Goal: Task Accomplishment & Management: Manage account settings

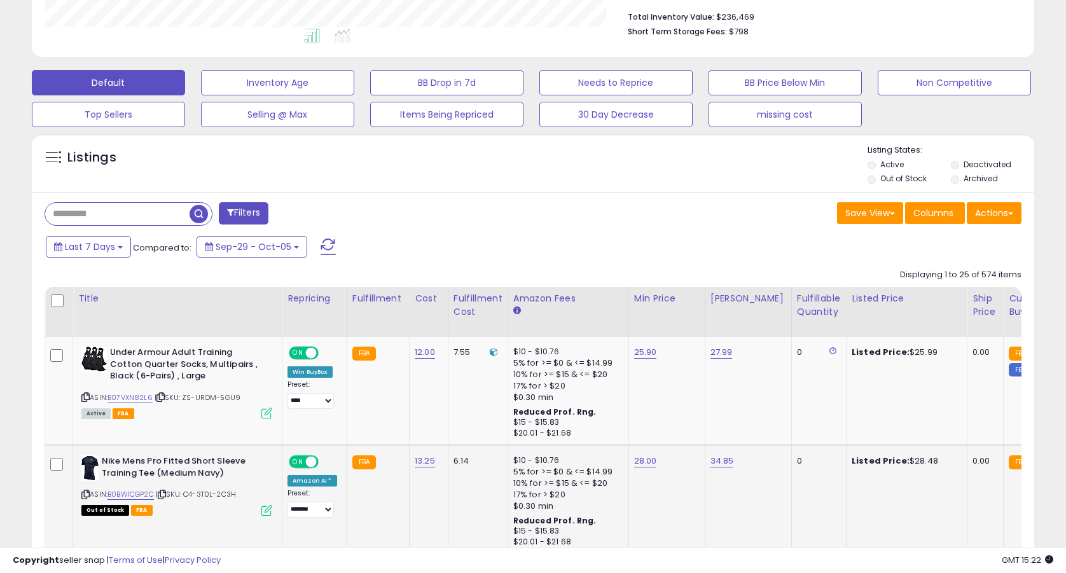
scroll to position [466, 0]
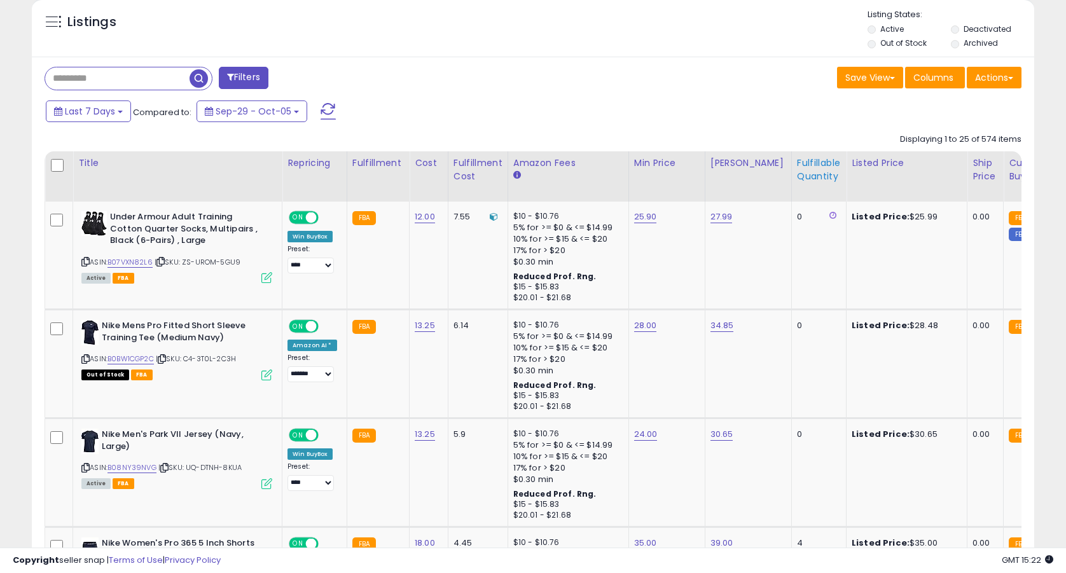
click at [797, 161] on div "Fulfillable Quantity" at bounding box center [819, 170] width 44 height 27
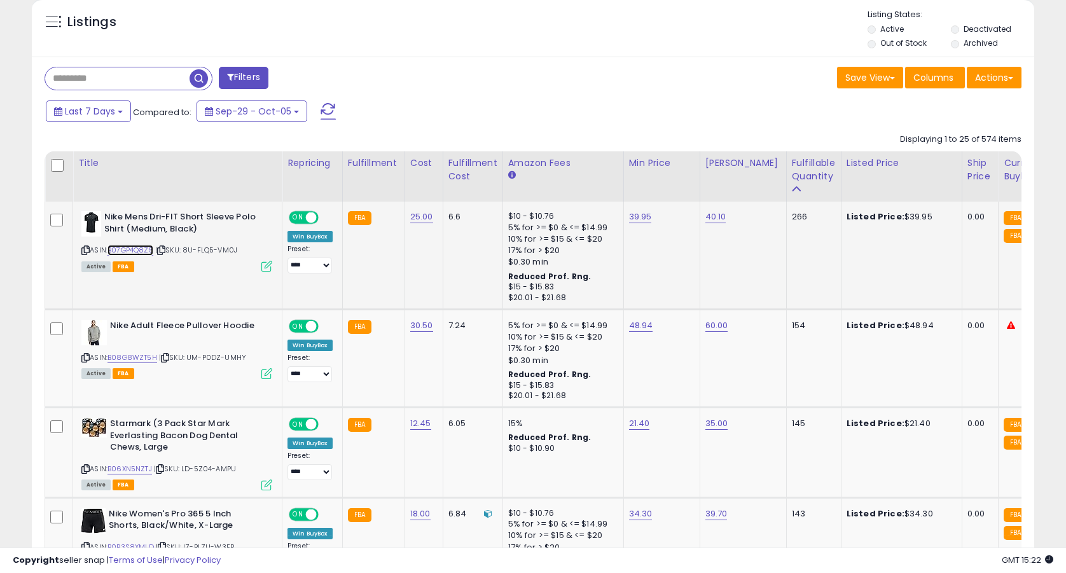
click at [144, 254] on link "B07GP4Q8Z5" at bounding box center [131, 250] width 46 height 11
click at [641, 217] on link "39.95" at bounding box center [640, 217] width 23 height 13
type input "*****"
click button "submit" at bounding box center [678, 185] width 22 height 19
click at [132, 357] on link "B08G8WZT5H" at bounding box center [133, 357] width 50 height 11
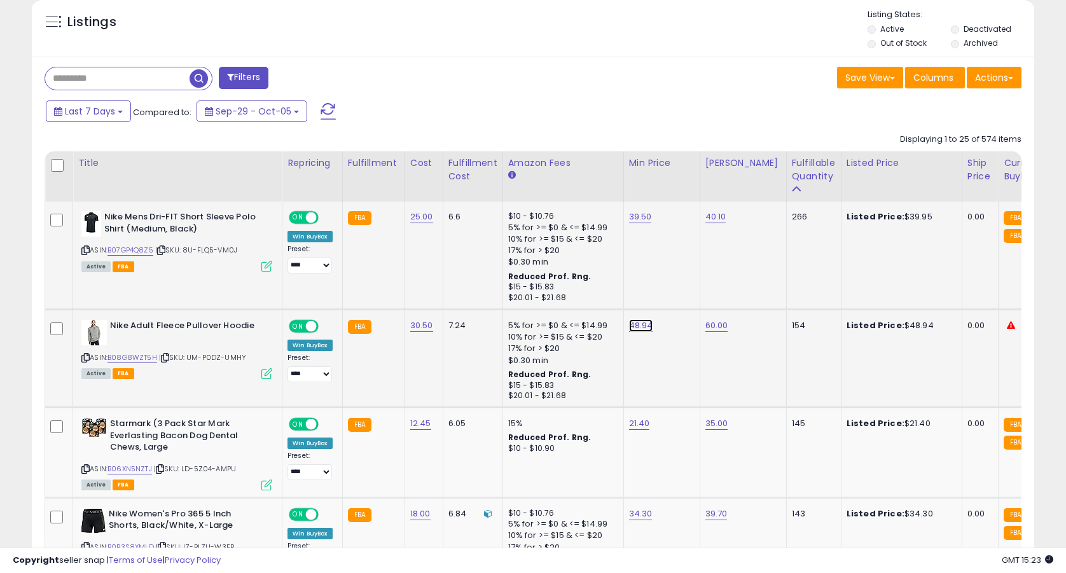
click at [641, 328] on link "48.94" at bounding box center [641, 325] width 24 height 13
type input "*****"
click button "submit" at bounding box center [679, 293] width 22 height 19
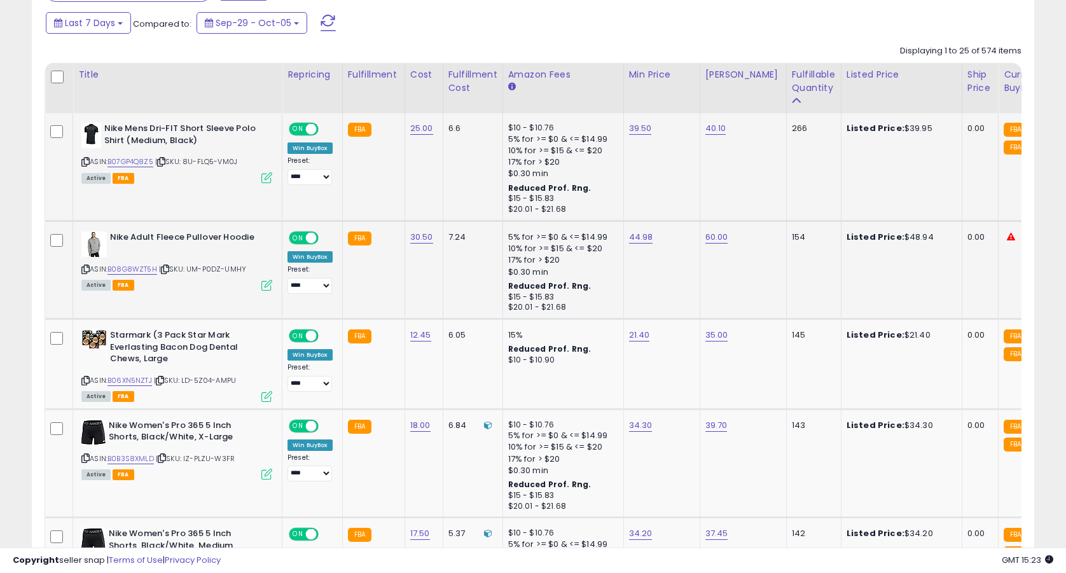
scroll to position [599, 0]
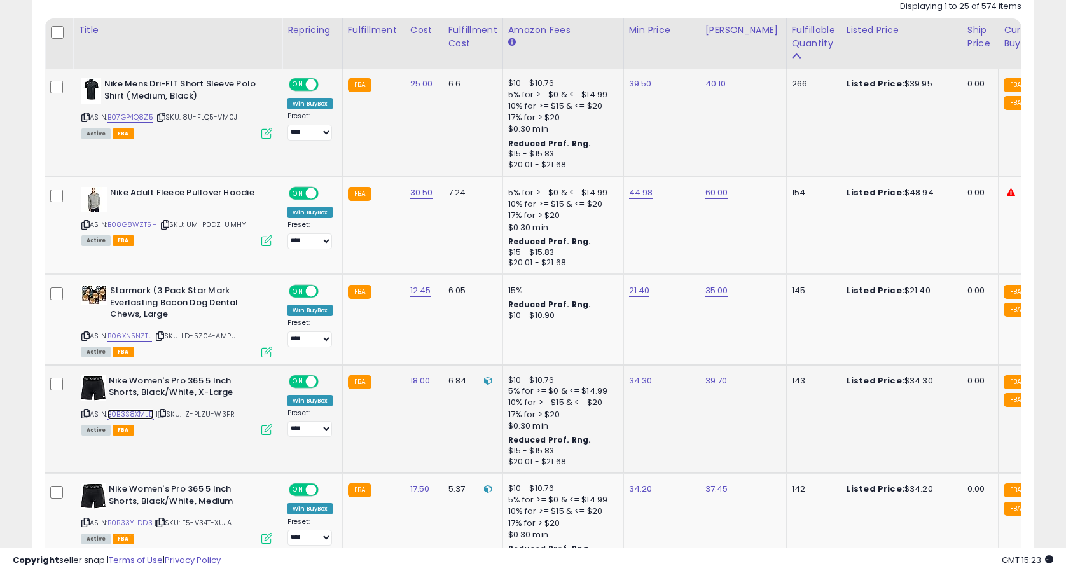
click at [139, 415] on link "B0B3S8XMLD" at bounding box center [131, 414] width 46 height 11
click at [636, 382] on link "34.30" at bounding box center [641, 381] width 24 height 13
type input "*****"
click button "submit" at bounding box center [678, 349] width 22 height 19
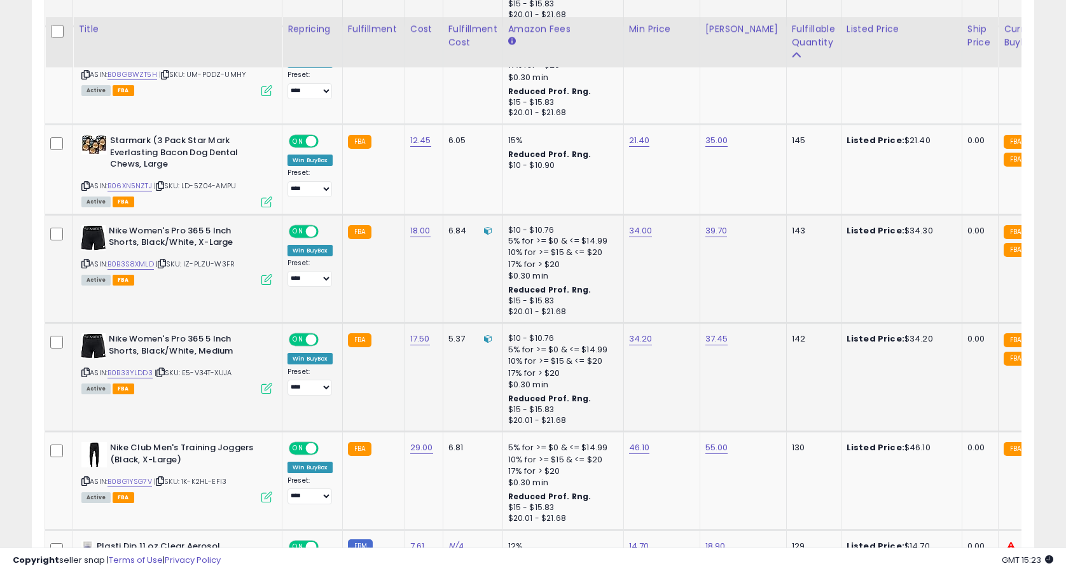
scroll to position [767, 0]
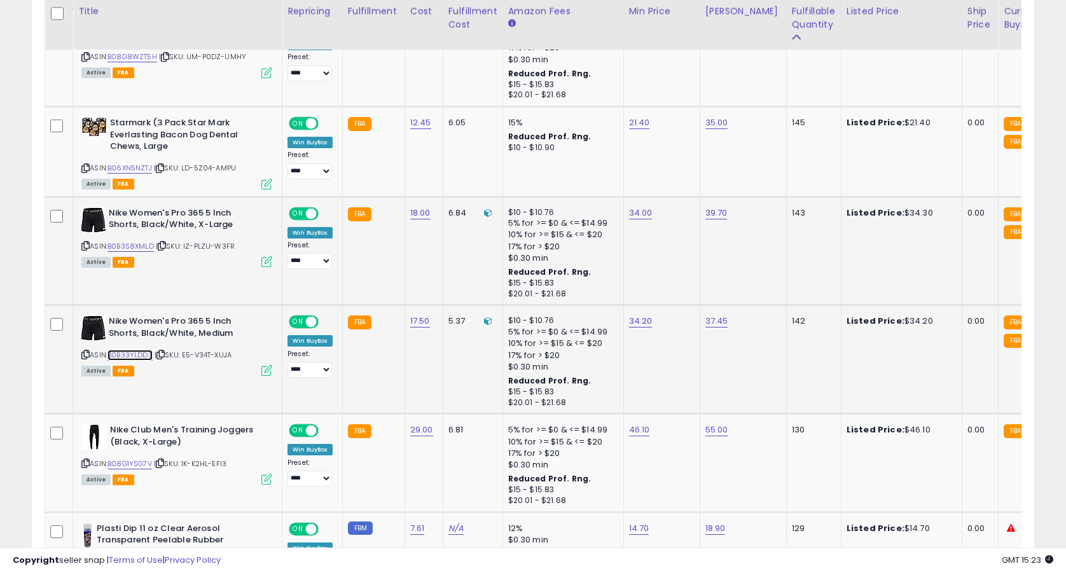
click at [142, 357] on link "B0B33YLDD3" at bounding box center [130, 355] width 45 height 11
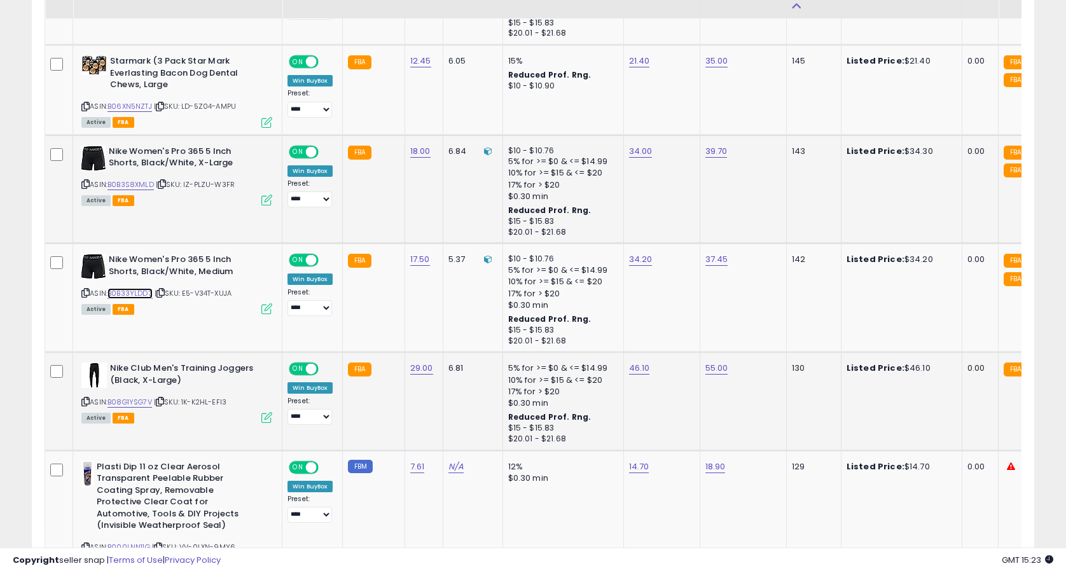
scroll to position [834, 0]
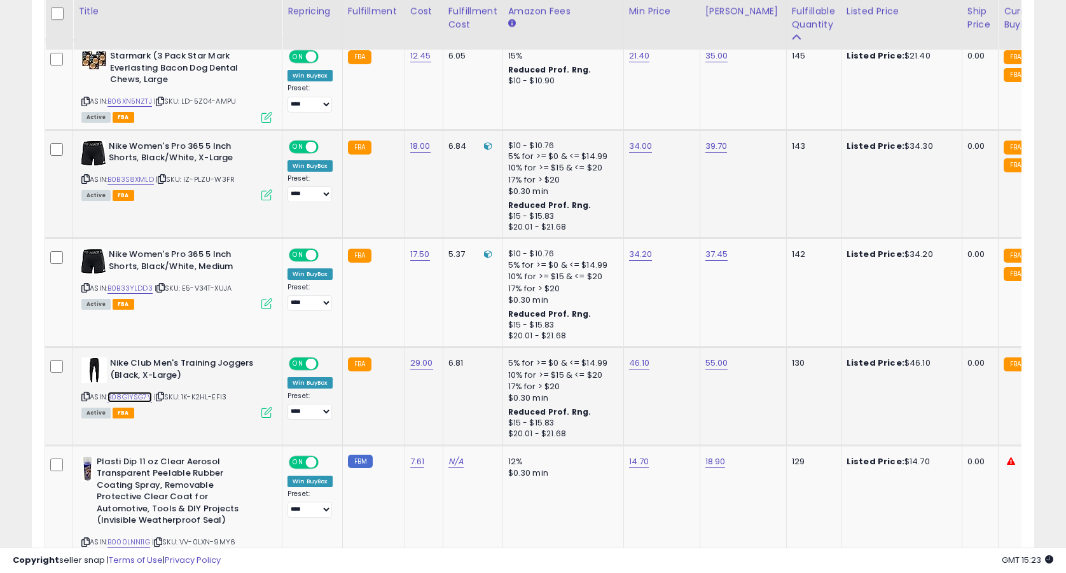
click at [146, 400] on link "B08G1YSG7V" at bounding box center [130, 397] width 45 height 11
click at [643, 367] on link "46.10" at bounding box center [639, 363] width 21 height 13
type input "*****"
click button "submit" at bounding box center [678, 332] width 22 height 19
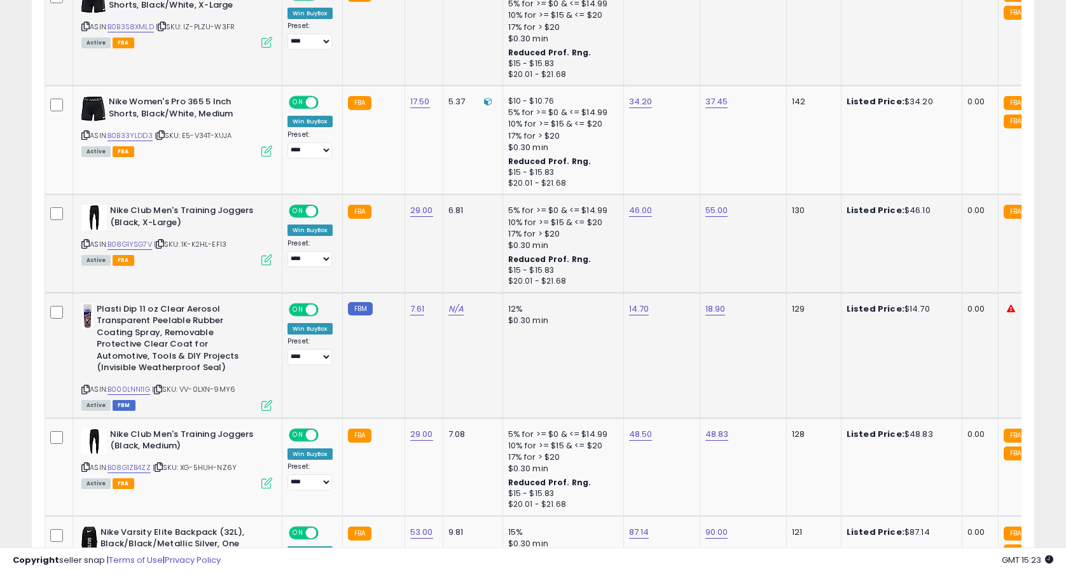
scroll to position [998, 0]
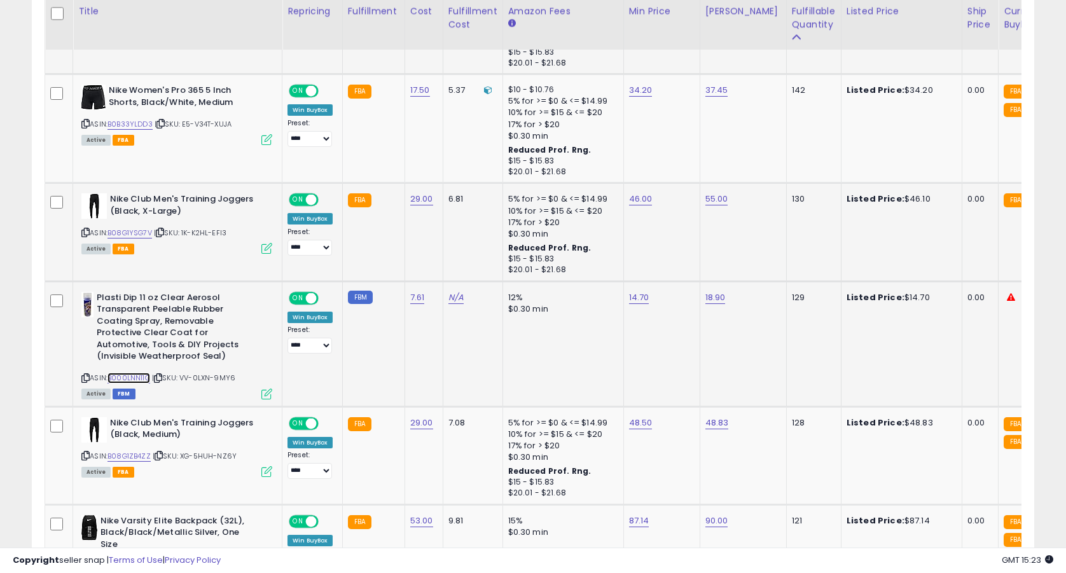
click at [128, 379] on link "B000LNN11G" at bounding box center [129, 378] width 43 height 11
click at [638, 298] on link "14.70" at bounding box center [639, 297] width 20 height 13
type input "*****"
click button "submit" at bounding box center [677, 265] width 22 height 19
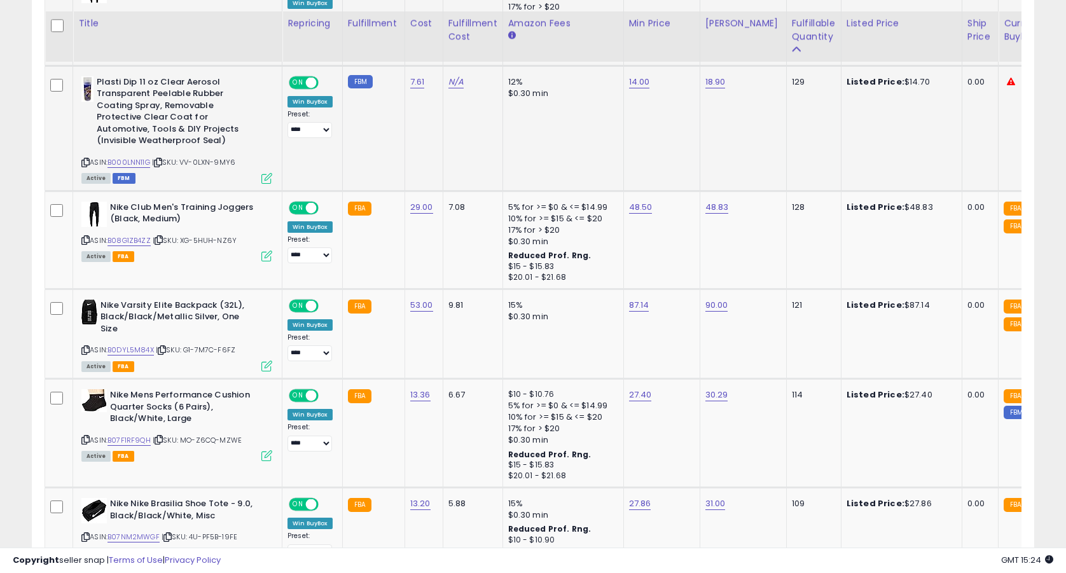
scroll to position [1226, 0]
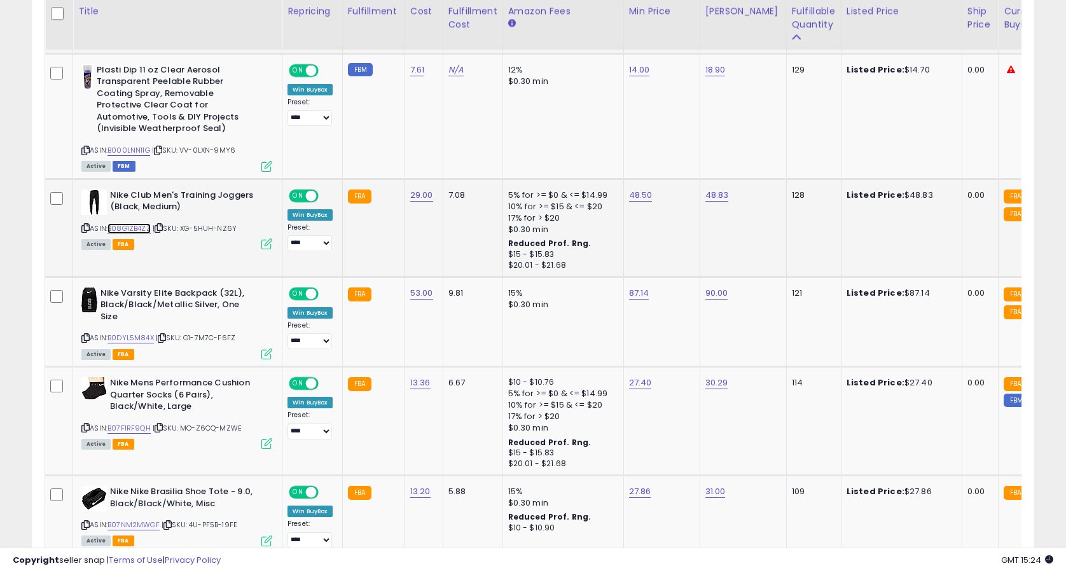
click at [139, 229] on link "B08G1ZB4ZZ" at bounding box center [129, 228] width 43 height 11
click at [644, 196] on link "48.50" at bounding box center [641, 195] width 24 height 13
type input "*****"
click button "submit" at bounding box center [679, 163] width 22 height 19
click at [146, 338] on link "B0DYL5M84X" at bounding box center [131, 338] width 46 height 11
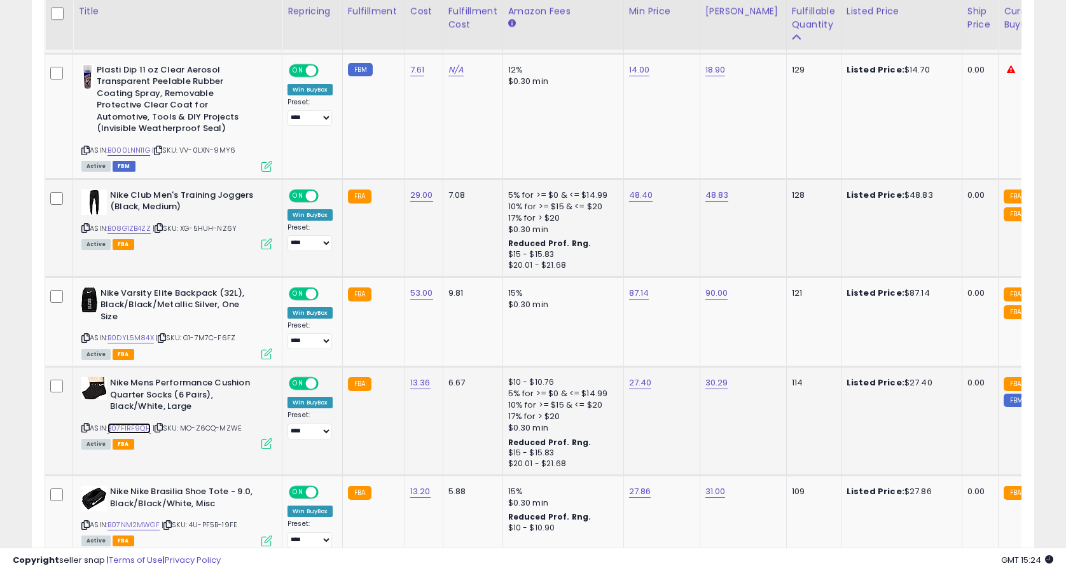
click at [136, 431] on link "B07F1RF9QH" at bounding box center [129, 428] width 43 height 11
click at [646, 384] on link "27.40" at bounding box center [640, 383] width 23 height 13
type input "*****"
click button "submit" at bounding box center [678, 351] width 22 height 19
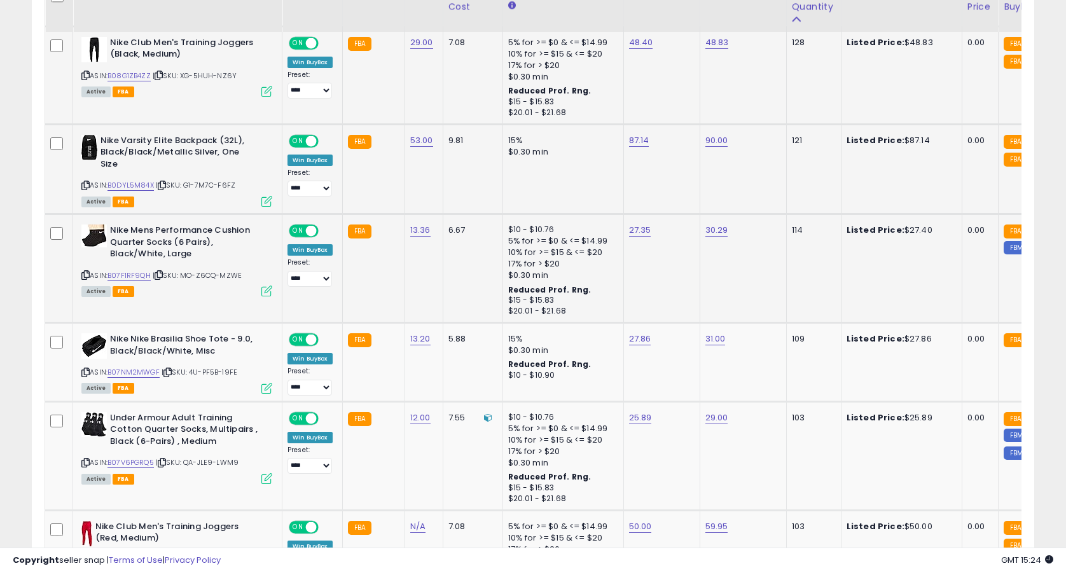
scroll to position [1437, 0]
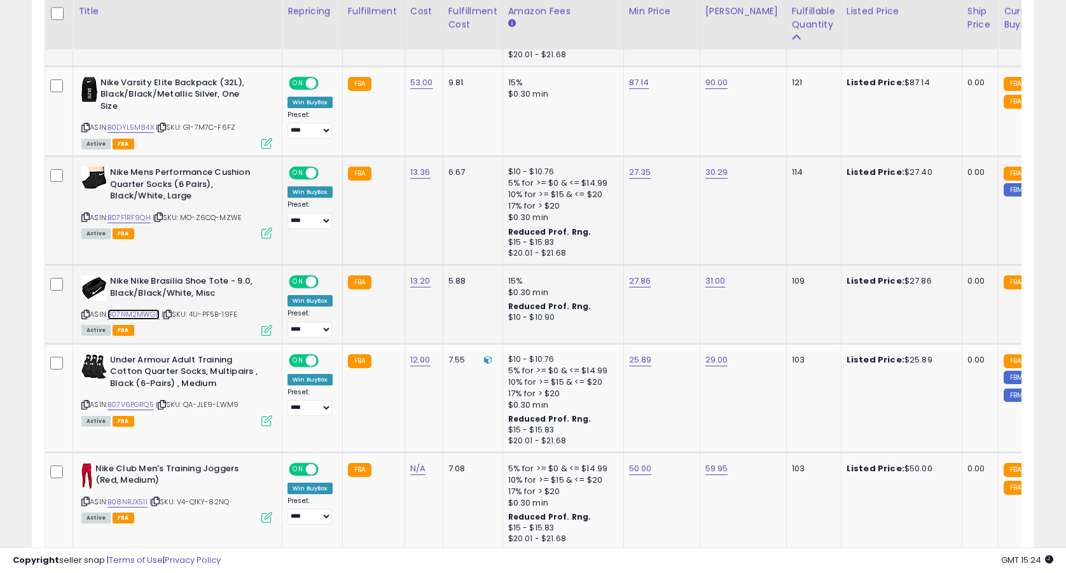
click at [151, 314] on link "B07NM2MWGF" at bounding box center [134, 314] width 52 height 11
click at [632, 279] on link "27.86" at bounding box center [640, 281] width 22 height 13
type input "*****"
click button "submit" at bounding box center [678, 249] width 22 height 19
click at [133, 403] on link "B07V6PGRQ5" at bounding box center [131, 405] width 46 height 11
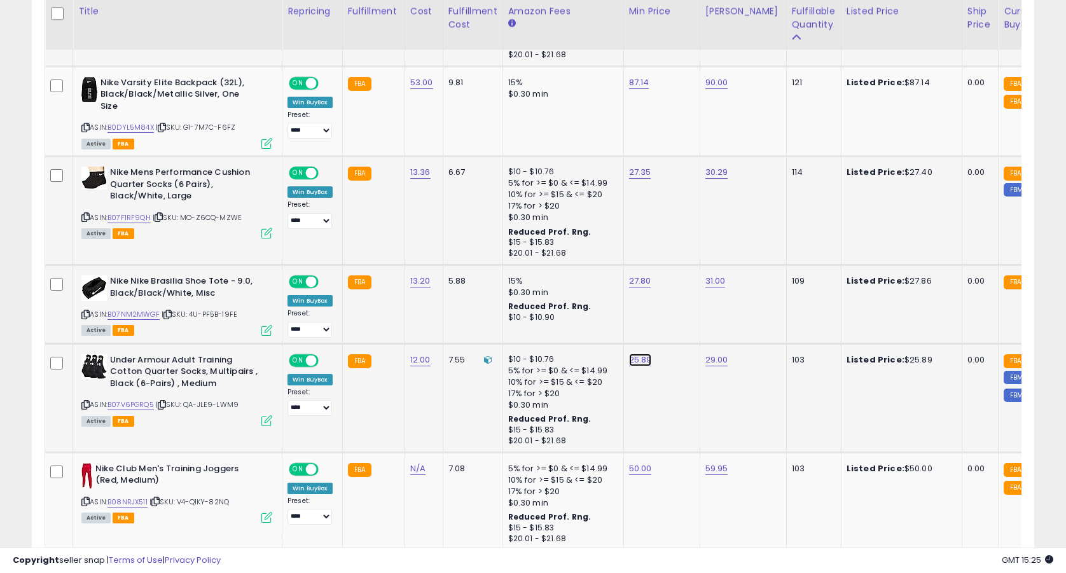
click at [641, 363] on link "25.89" at bounding box center [640, 360] width 23 height 13
type input "*****"
click button "submit" at bounding box center [678, 328] width 22 height 19
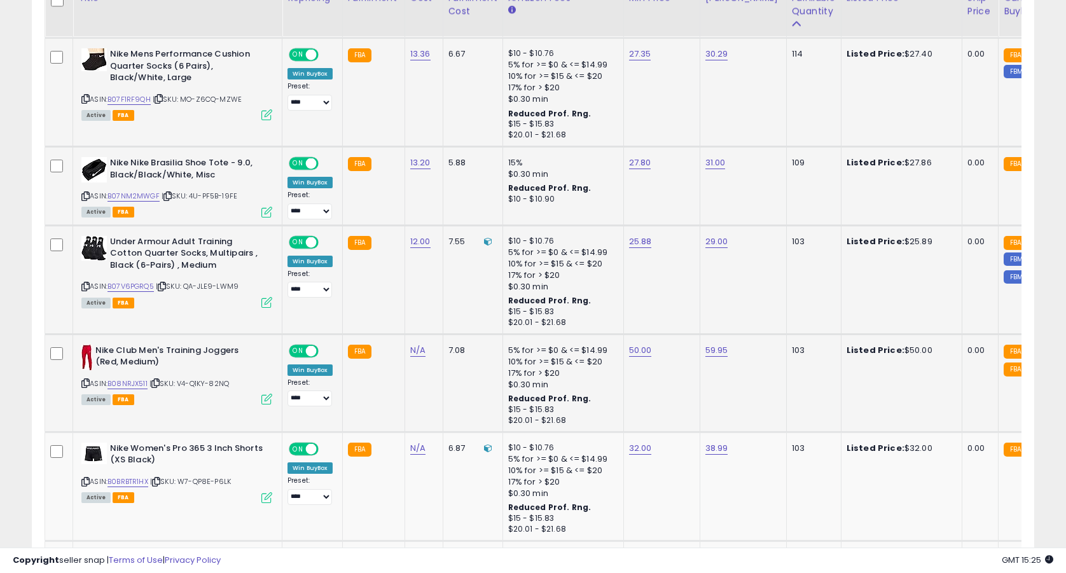
scroll to position [1559, 0]
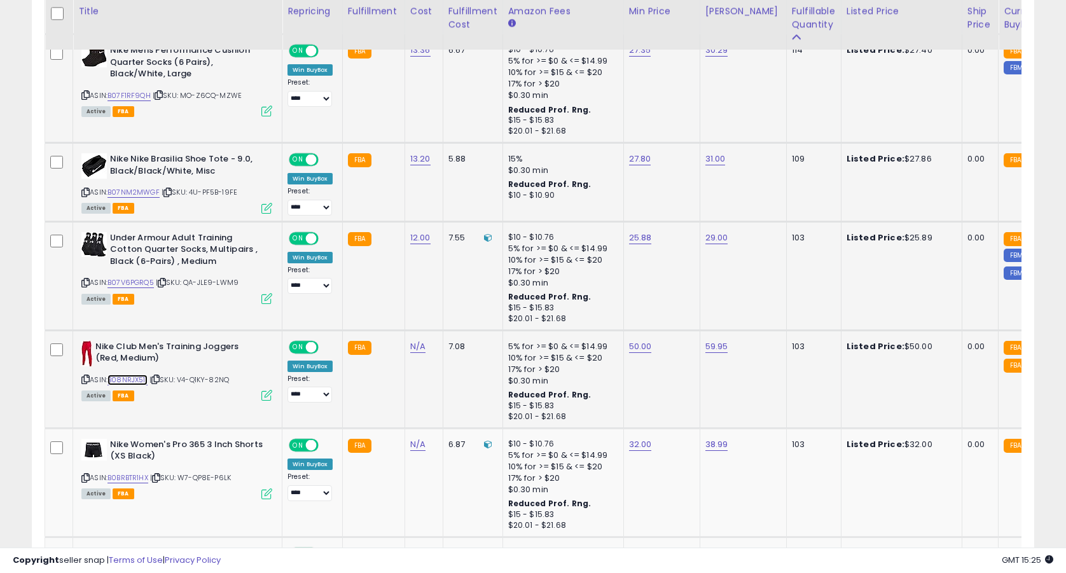
click at [144, 382] on link "B08NRJX511" at bounding box center [128, 380] width 40 height 11
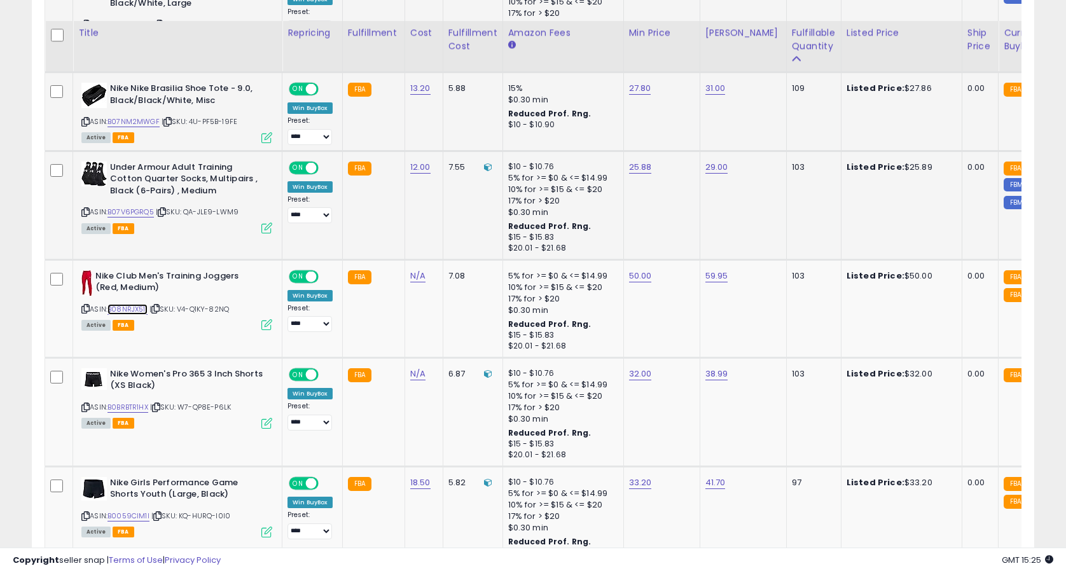
scroll to position [1689, 0]
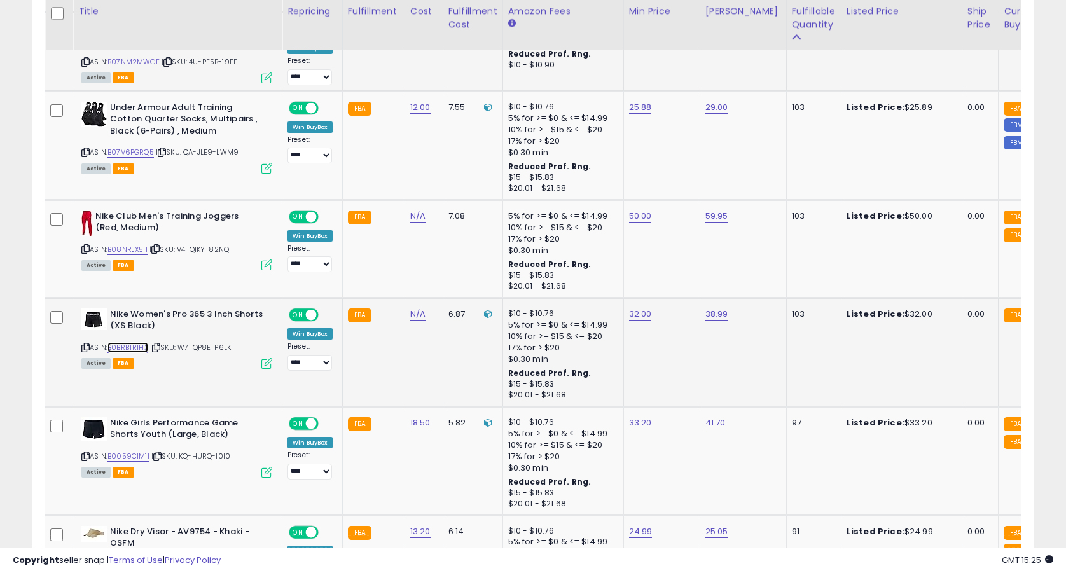
click at [134, 349] on link "B0BRBTR1HX" at bounding box center [128, 347] width 41 height 11
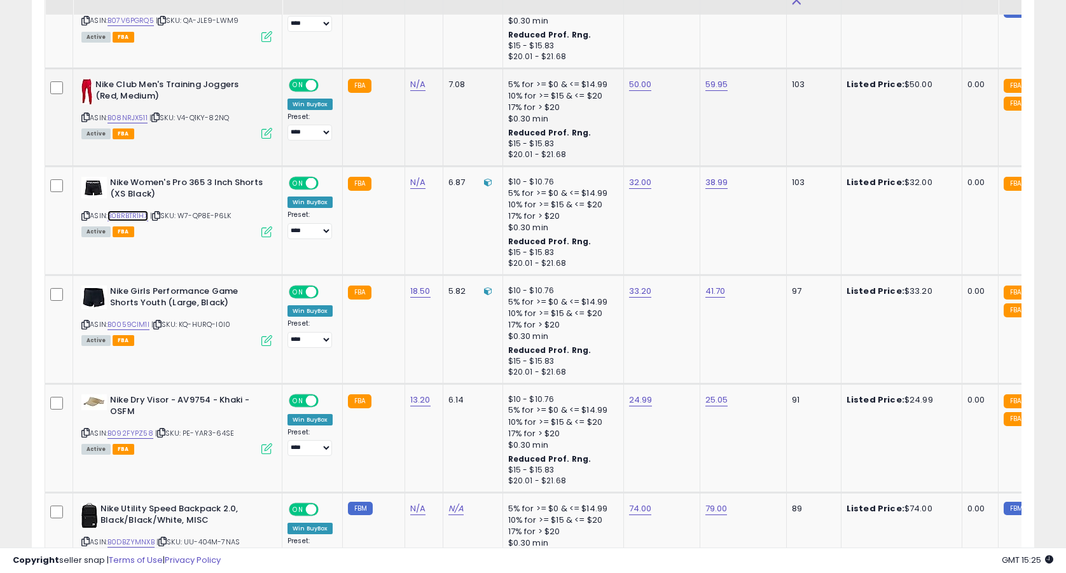
scroll to position [1944, 0]
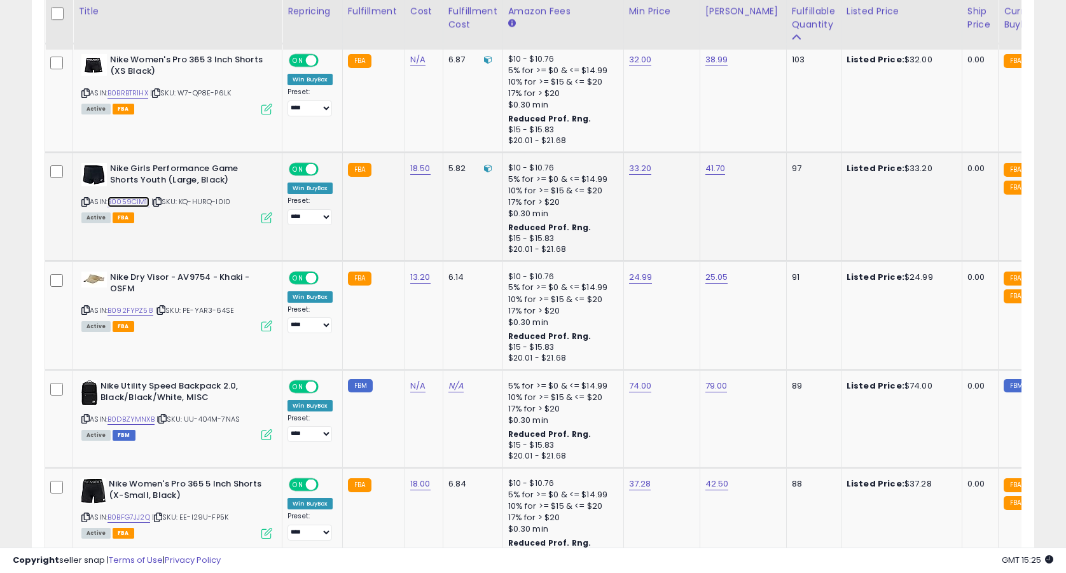
click at [124, 199] on link "B0059CIM1I" at bounding box center [129, 202] width 42 height 11
click at [636, 172] on link "33.20" at bounding box center [640, 168] width 23 height 13
type input "*****"
click button "submit" at bounding box center [678, 136] width 22 height 19
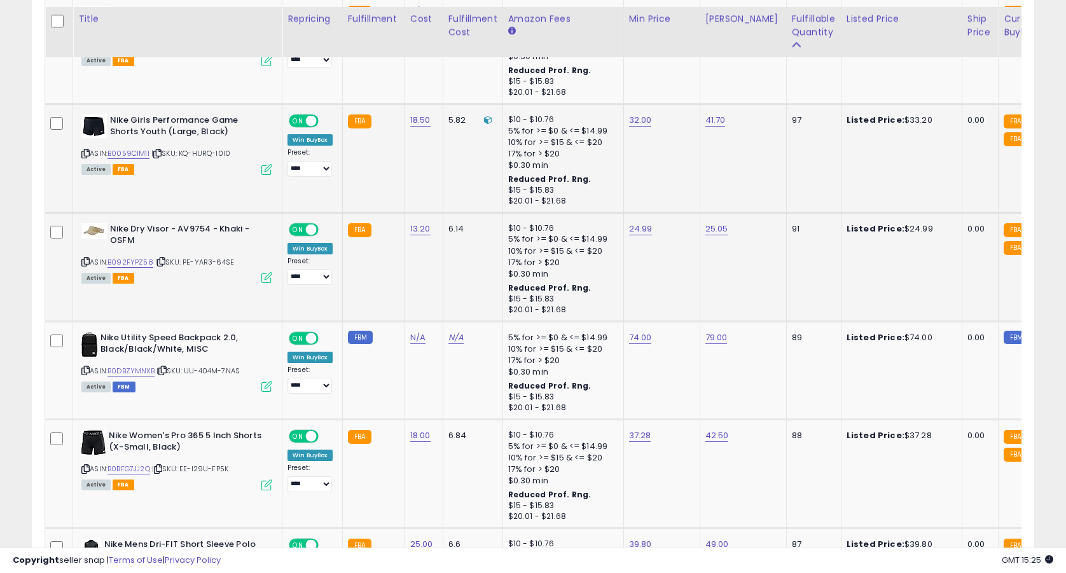
scroll to position [2002, 0]
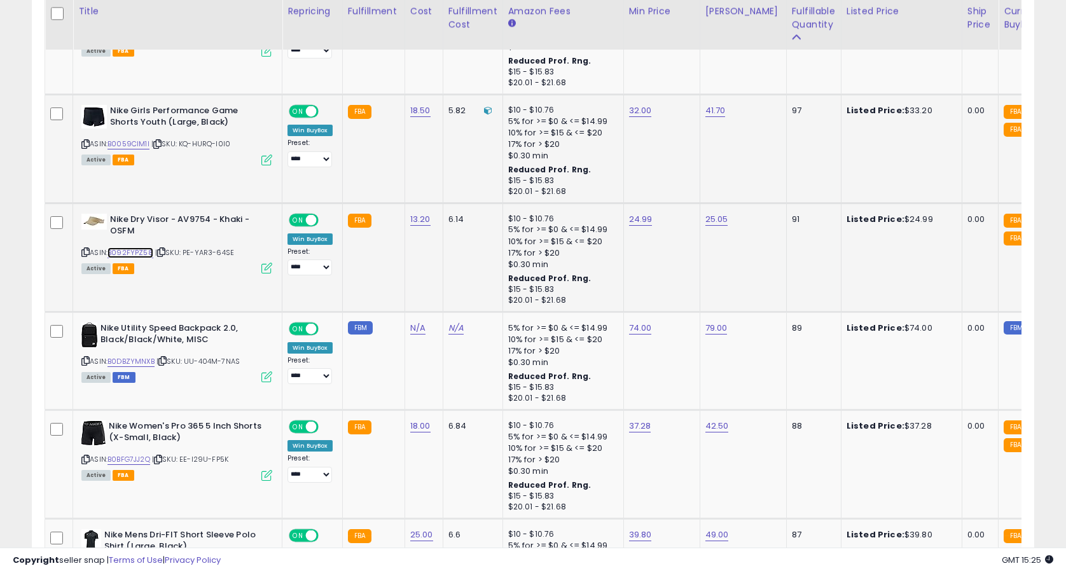
click at [136, 254] on link "B092FYPZ58" at bounding box center [131, 252] width 46 height 11
click at [632, 224] on link "24.99" at bounding box center [641, 219] width 24 height 13
type input "*****"
click at [667, 178] on button "submit" at bounding box center [678, 187] width 22 height 19
click at [151, 365] on link "B0DBZYMNXB" at bounding box center [131, 361] width 47 height 11
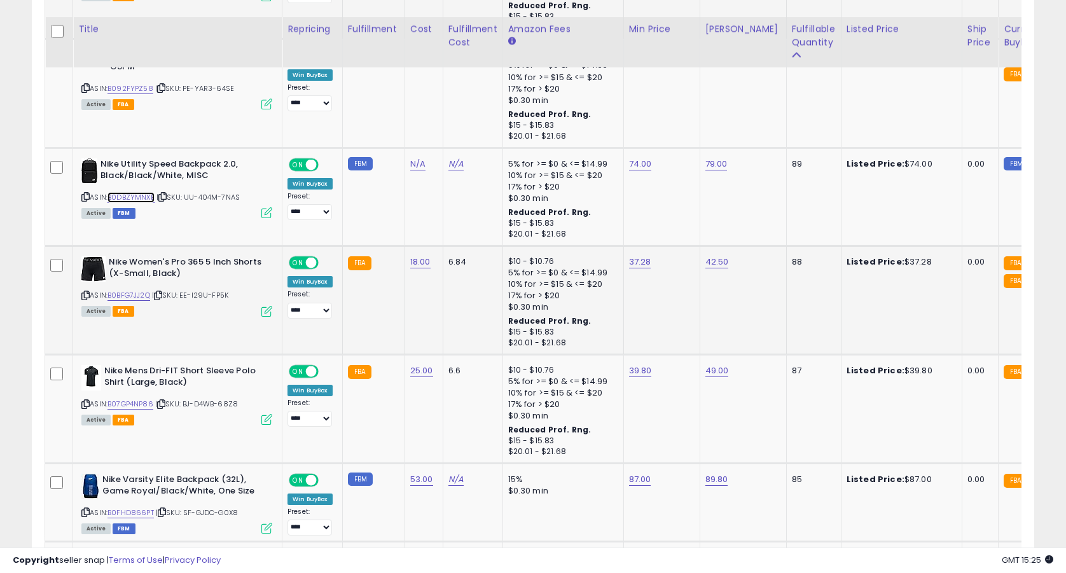
scroll to position [2183, 0]
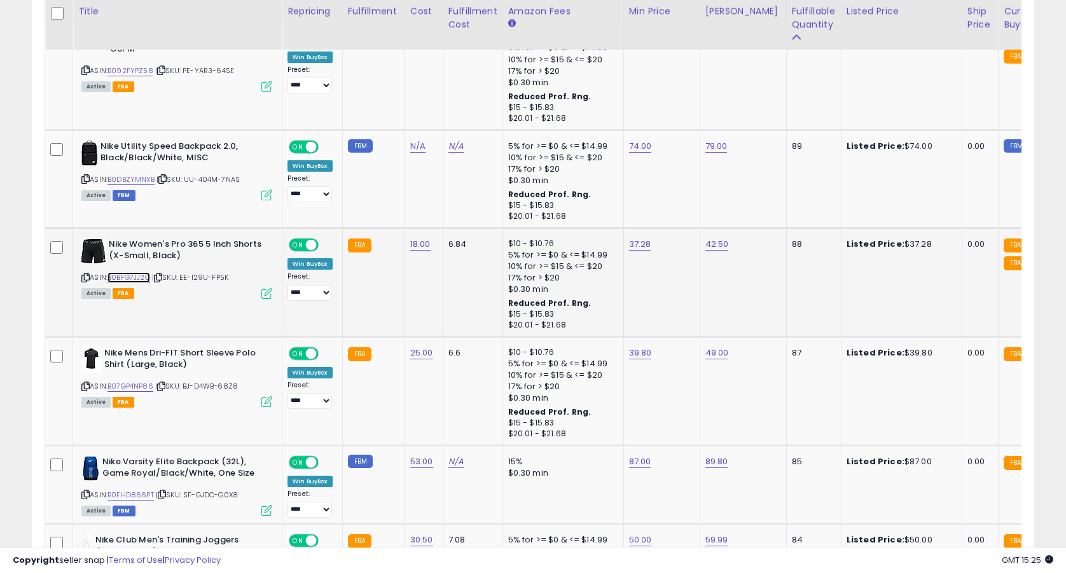
click at [141, 275] on link "B0BFG7JJ2Q" at bounding box center [129, 277] width 43 height 11
click at [640, 252] on td "37.28" at bounding box center [661, 282] width 76 height 109
click at [640, 245] on link "37.28" at bounding box center [640, 244] width 22 height 13
type input "*****"
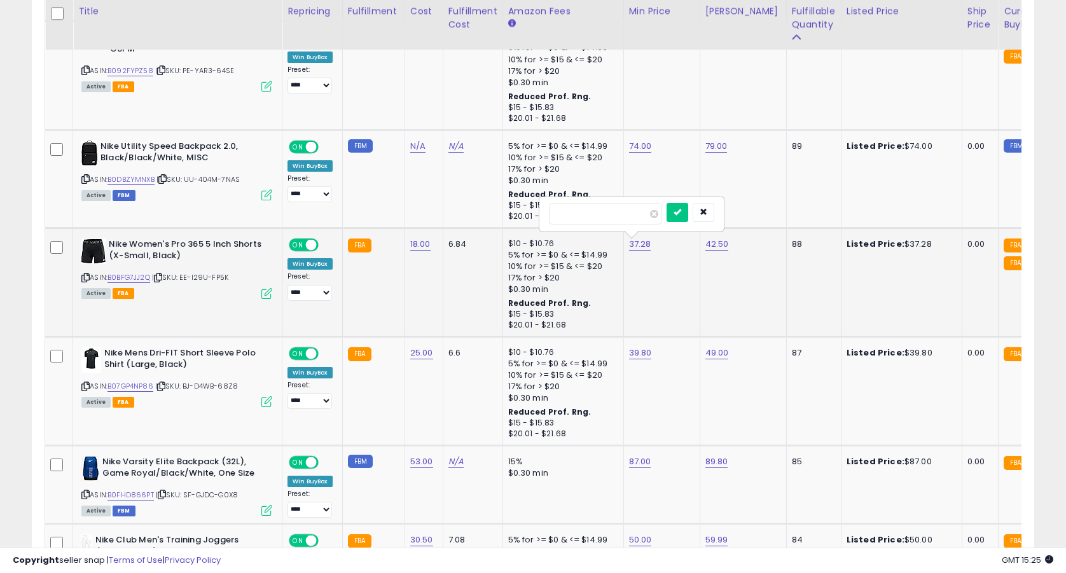
click button "submit" at bounding box center [678, 212] width 22 height 19
click at [150, 388] on link "B07GP4NP86" at bounding box center [131, 386] width 46 height 11
click at [641, 352] on link "39.80" at bounding box center [640, 353] width 23 height 13
type input "*****"
click button "submit" at bounding box center [678, 321] width 22 height 19
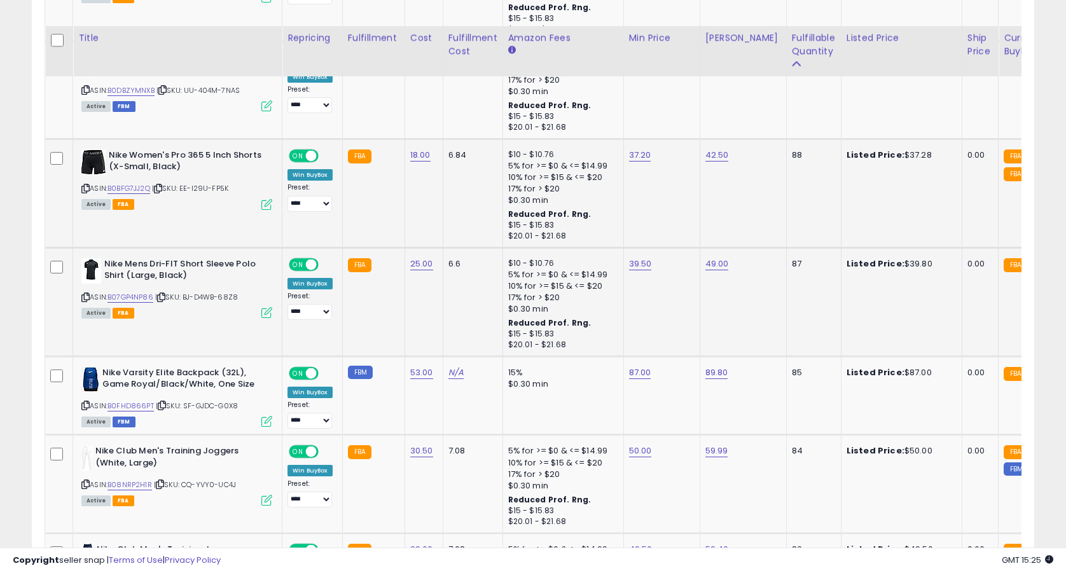
scroll to position [2315, 0]
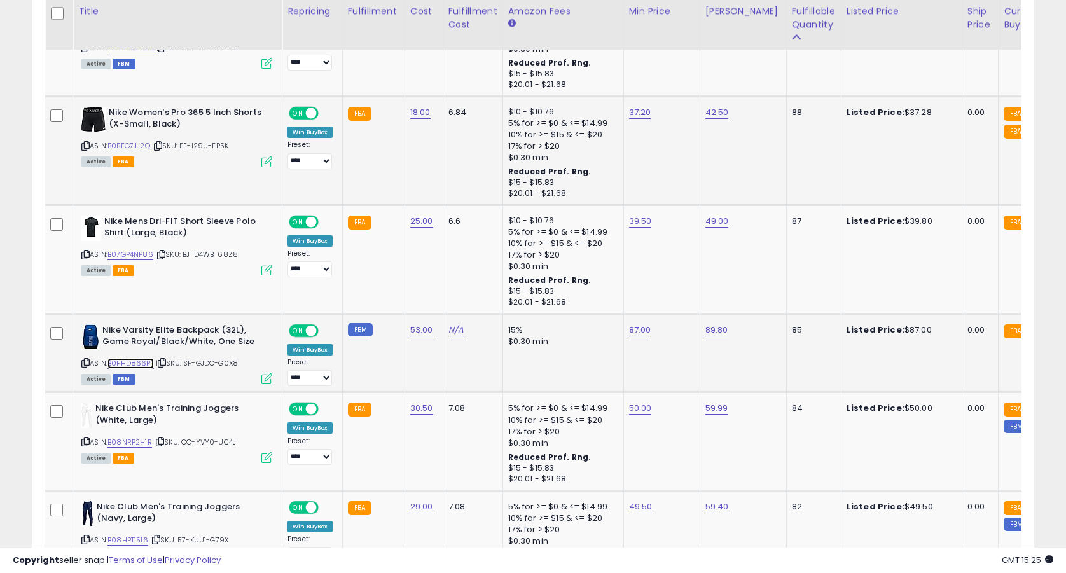
click at [144, 365] on link "B0FHD866PT" at bounding box center [131, 363] width 46 height 11
click at [640, 333] on link "87.00" at bounding box center [640, 330] width 22 height 13
type input "*****"
click button "submit" at bounding box center [678, 298] width 22 height 19
click at [136, 441] on link "B08NRP2H1R" at bounding box center [130, 442] width 45 height 11
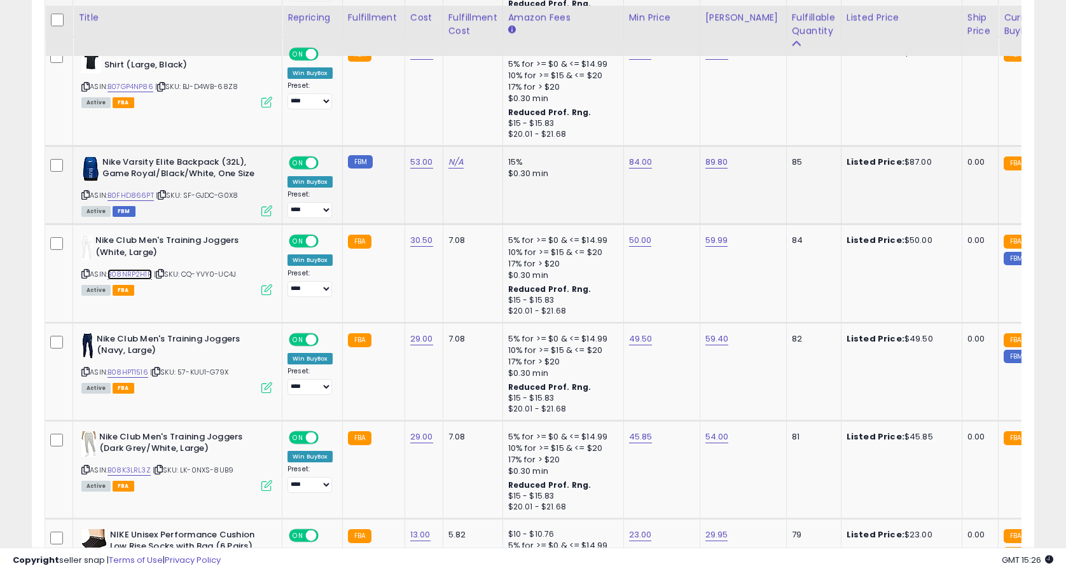
scroll to position [2507, 0]
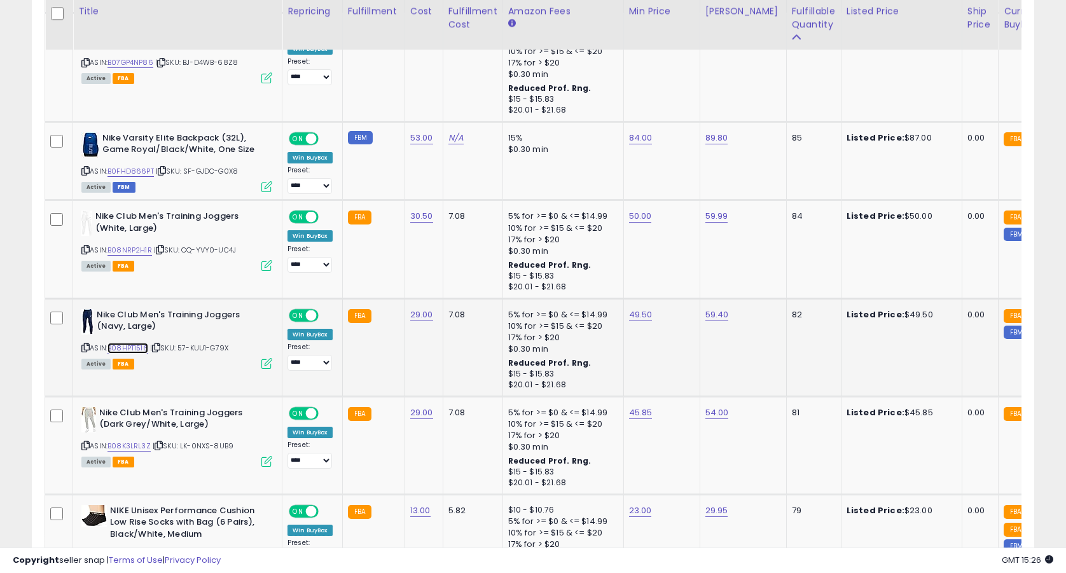
click at [127, 344] on link "B08HPT1516" at bounding box center [128, 348] width 41 height 11
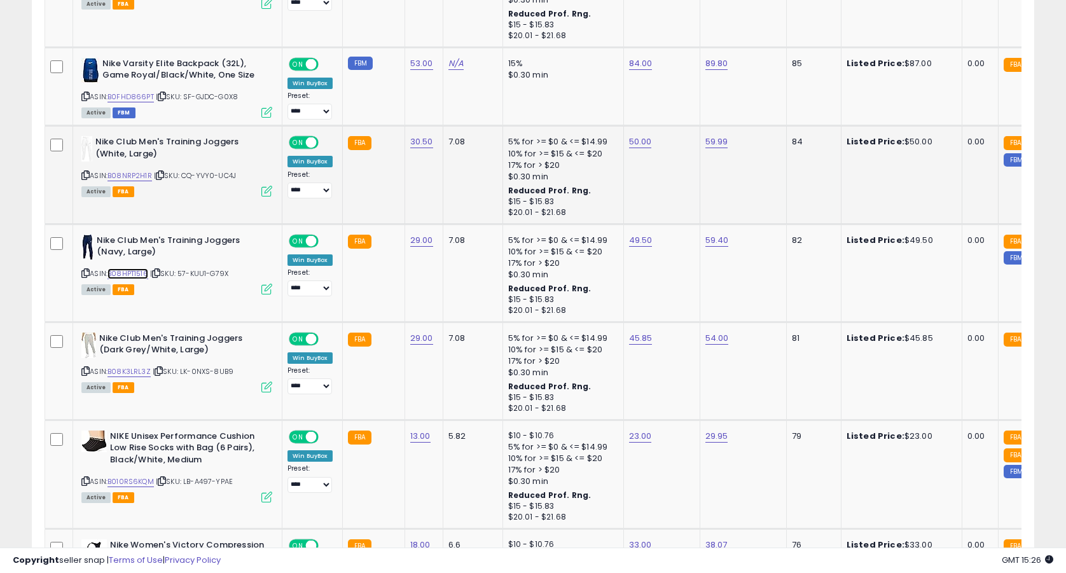
scroll to position [2638, 0]
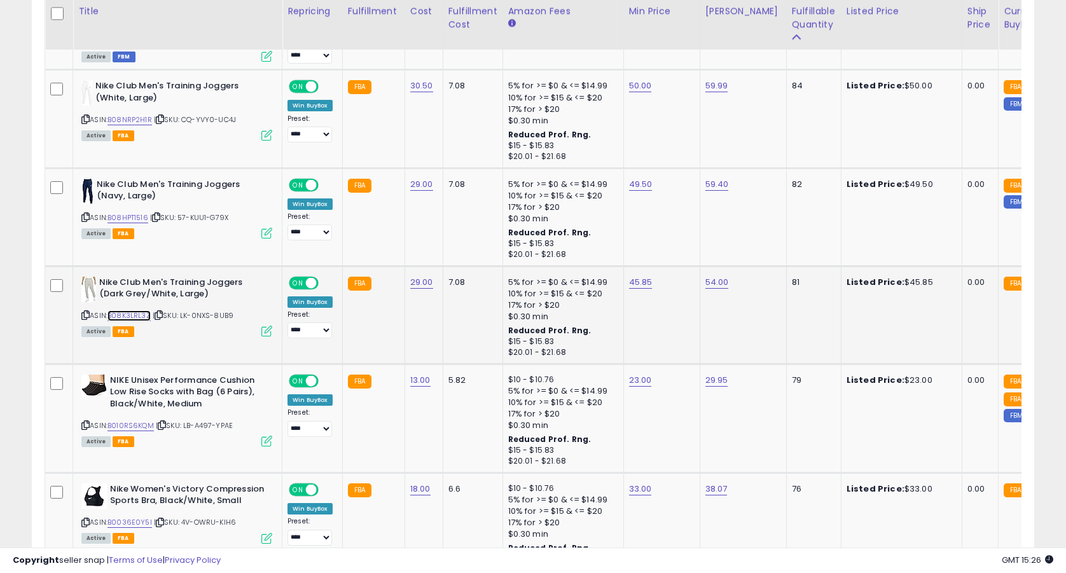
click at [145, 317] on link "B08K3LRL3Z" at bounding box center [129, 315] width 43 height 11
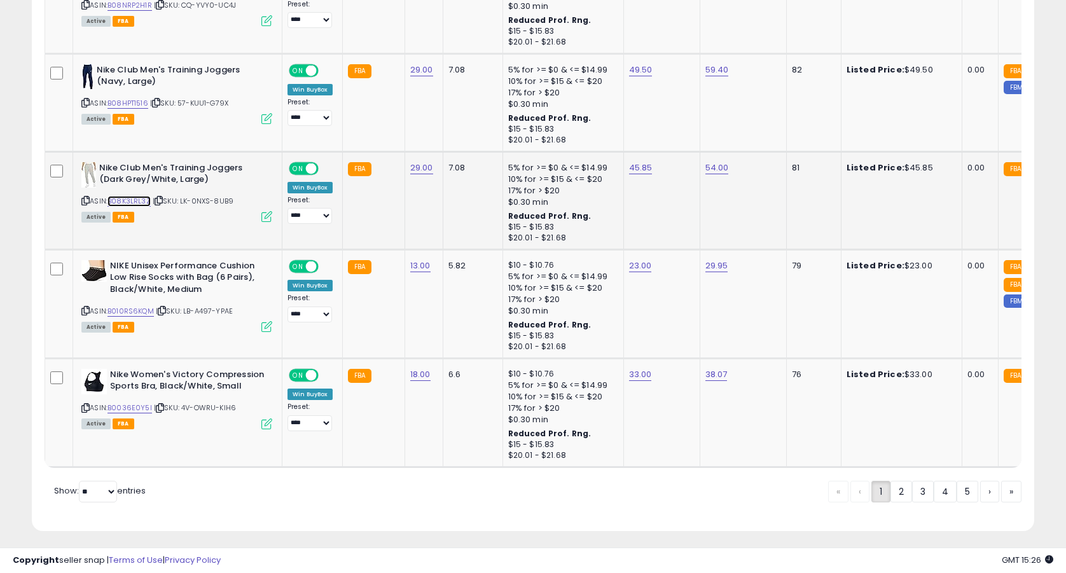
scroll to position [2768, 0]
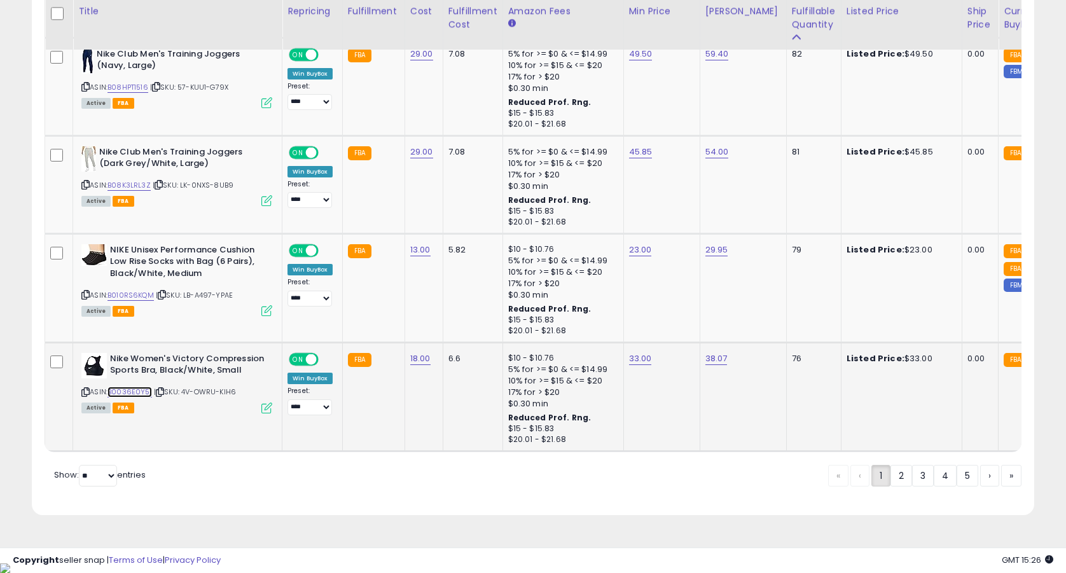
click at [133, 391] on link "B0036E0Y5I" at bounding box center [130, 392] width 45 height 11
click at [141, 296] on link "B010RS6KQM" at bounding box center [131, 295] width 46 height 11
click at [895, 485] on link "2" at bounding box center [902, 476] width 22 height 22
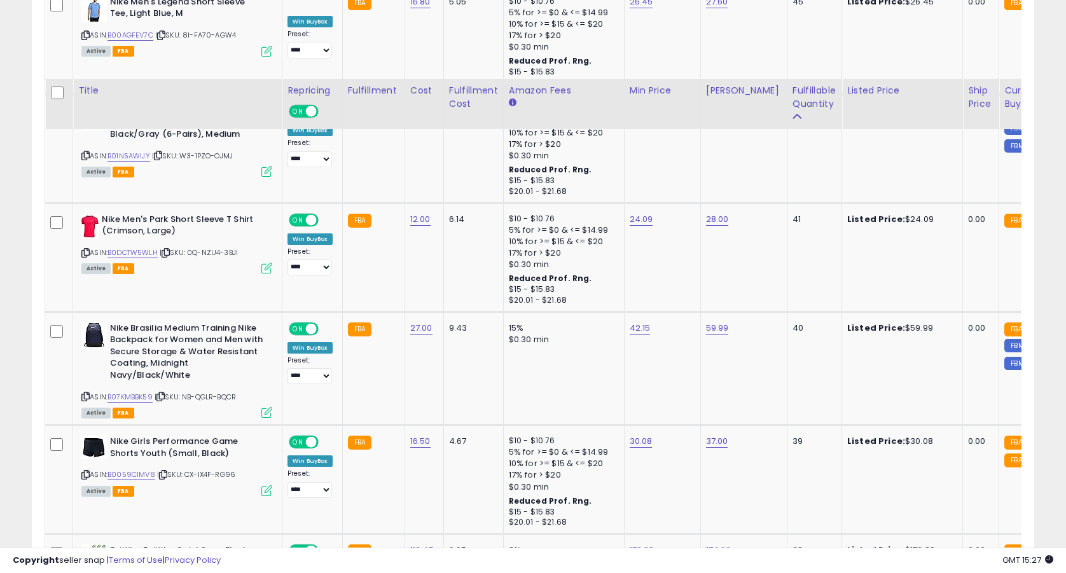
scroll to position [2853, 0]
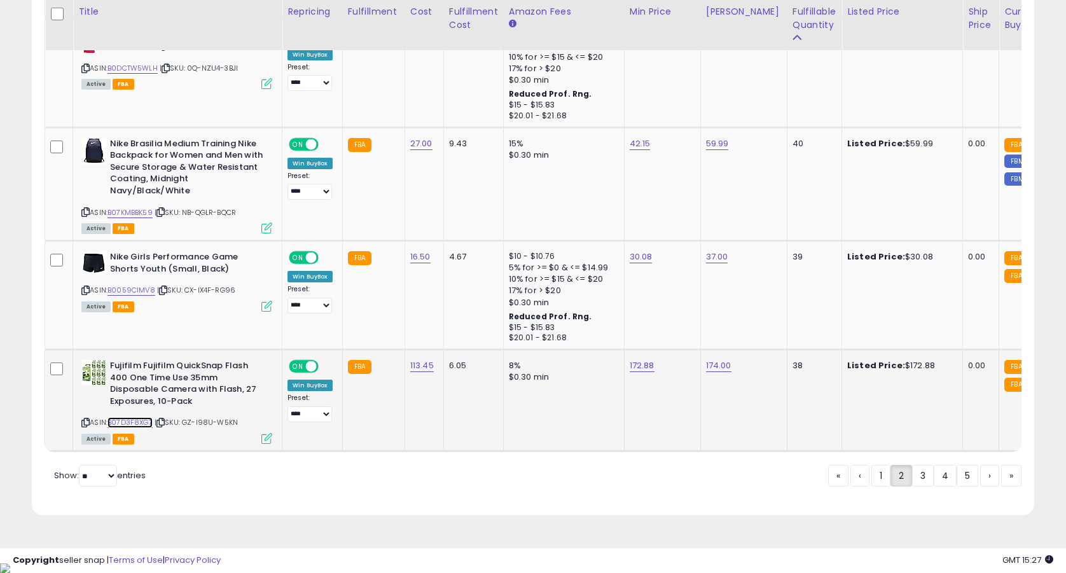
click at [148, 422] on link "B07D3F8XG7" at bounding box center [130, 422] width 45 height 11
click at [644, 365] on link "172.88" at bounding box center [642, 365] width 25 height 13
type input "******"
click button "submit" at bounding box center [680, 334] width 22 height 19
click at [147, 290] on link "B0059CIMV8" at bounding box center [132, 290] width 48 height 11
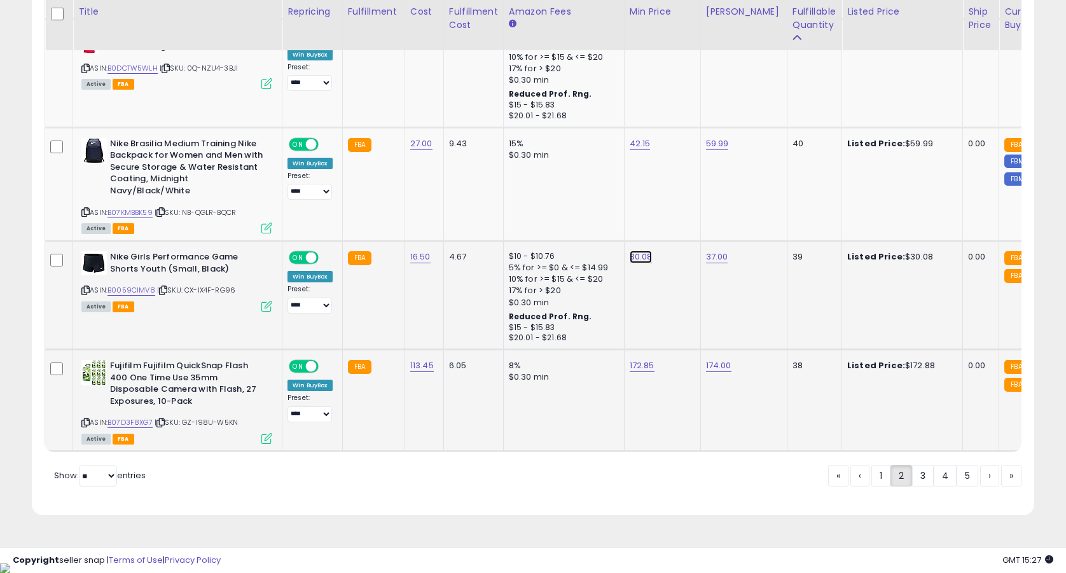
click at [643, 256] on link "30.08" at bounding box center [641, 257] width 23 height 13
type input "*****"
click button "submit" at bounding box center [679, 225] width 22 height 19
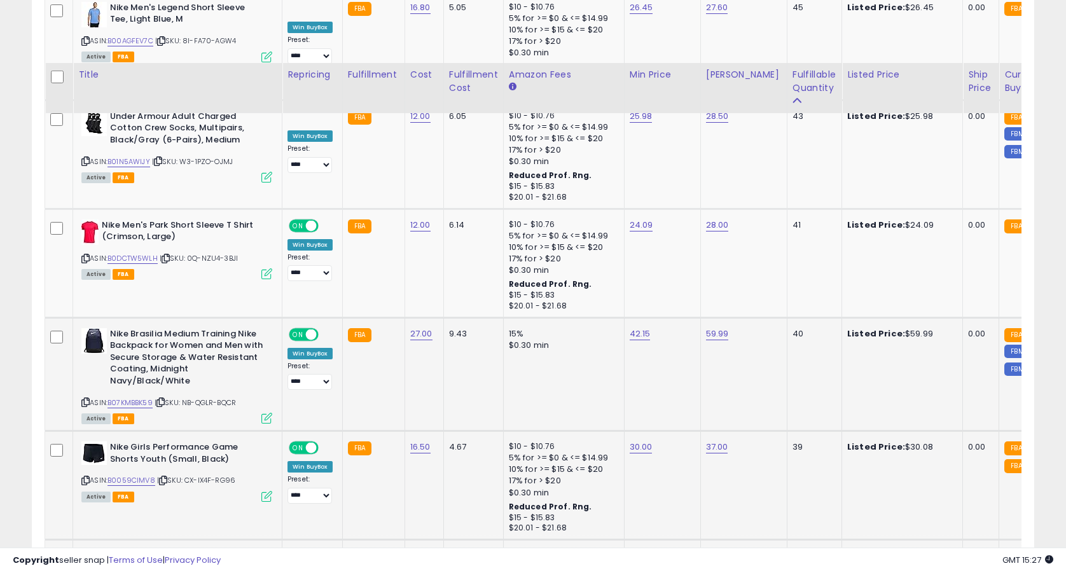
scroll to position [2601, 0]
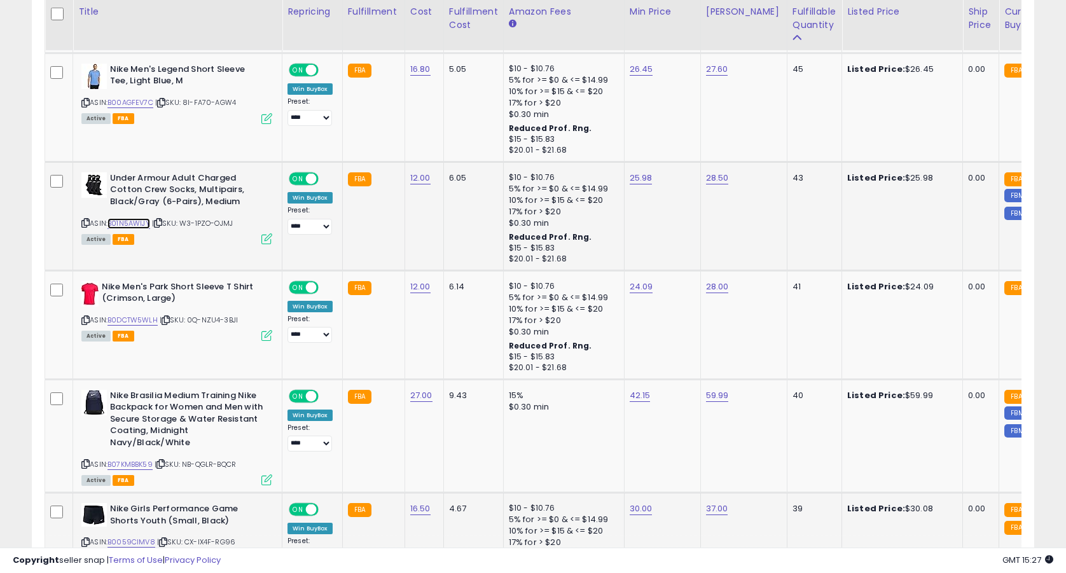
click at [138, 227] on link "B01N5AWIJY" at bounding box center [129, 223] width 43 height 11
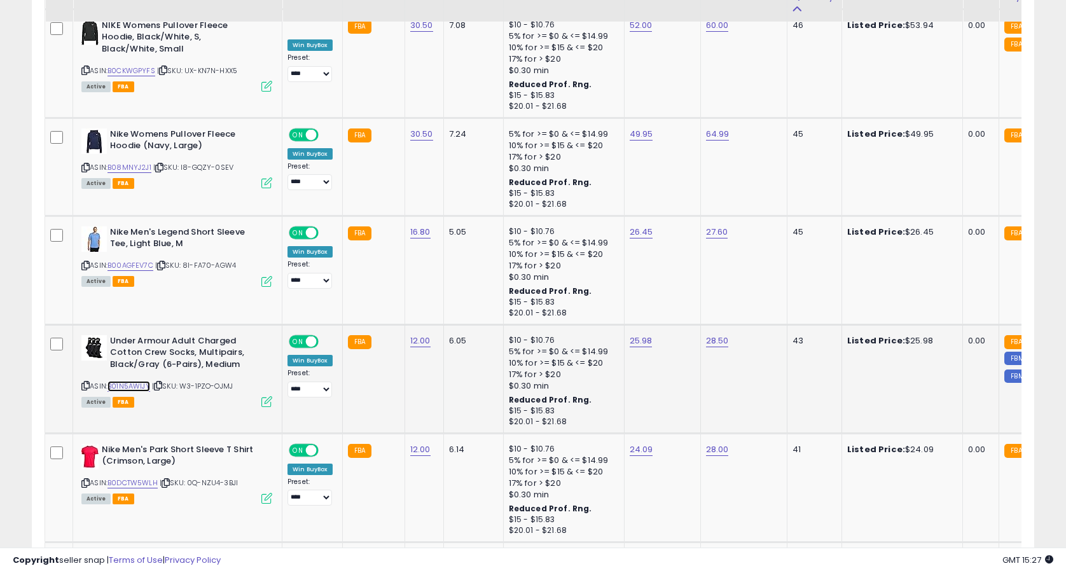
scroll to position [2393, 0]
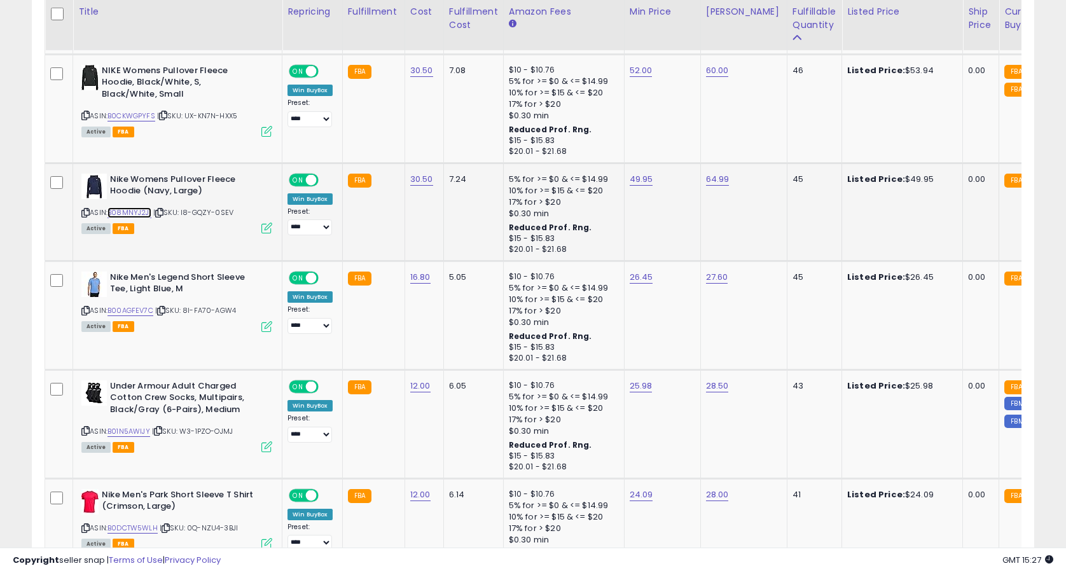
click at [137, 213] on link "B08MNYJ2J1" at bounding box center [130, 212] width 44 height 11
click at [644, 182] on link "49.95" at bounding box center [642, 179] width 24 height 13
type input "*****"
click button "submit" at bounding box center [679, 147] width 22 height 19
click at [148, 115] on link "B0CKWGPYFS" at bounding box center [132, 116] width 48 height 11
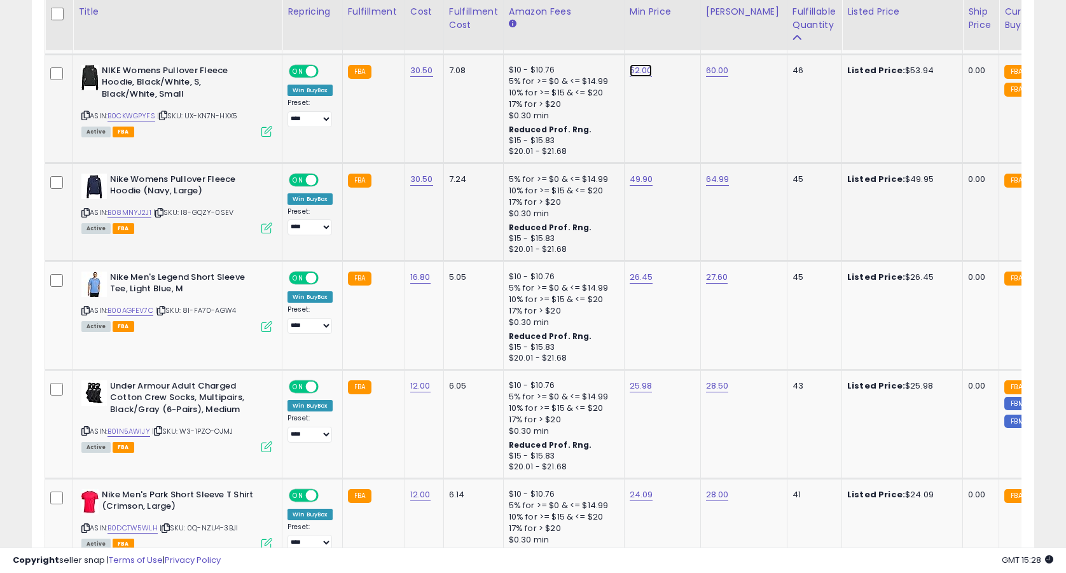
click at [633, 69] on link "52.00" at bounding box center [641, 70] width 23 height 13
type input "*****"
click button "submit" at bounding box center [679, 38] width 22 height 19
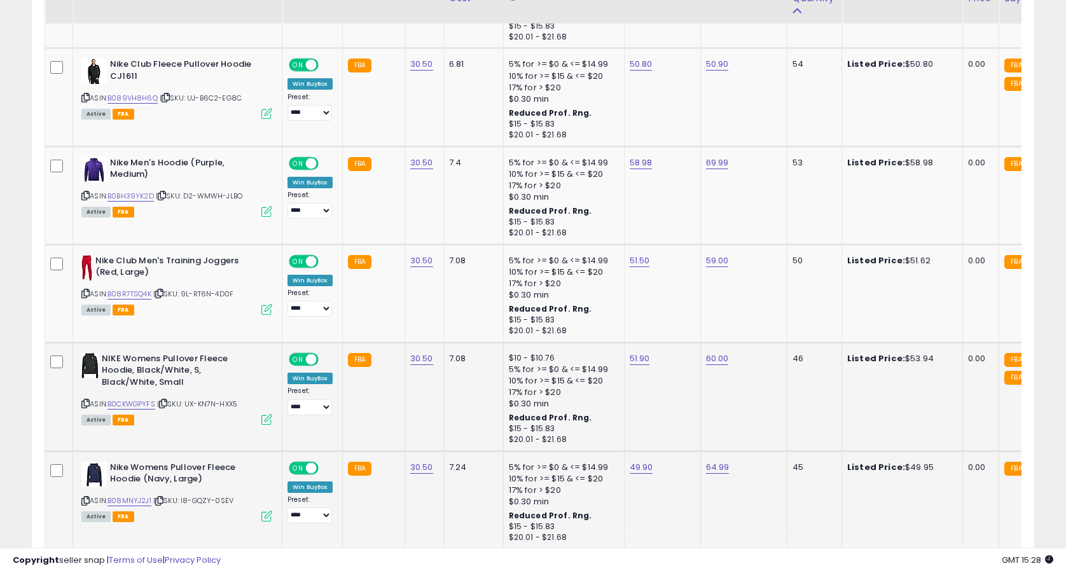
scroll to position [2078, 0]
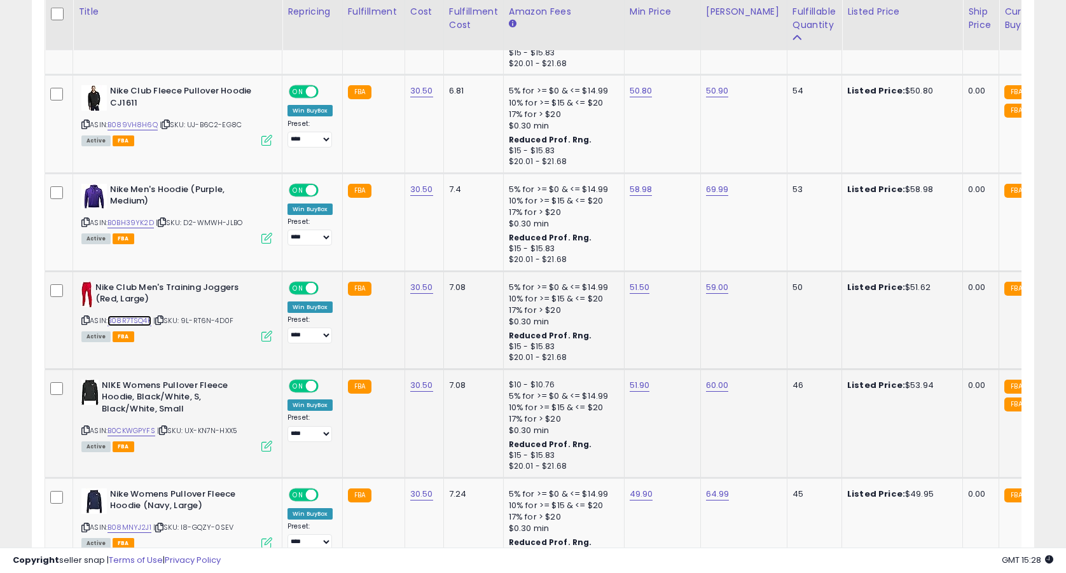
click at [134, 320] on link "B08R7TSQ4K" at bounding box center [130, 321] width 44 height 11
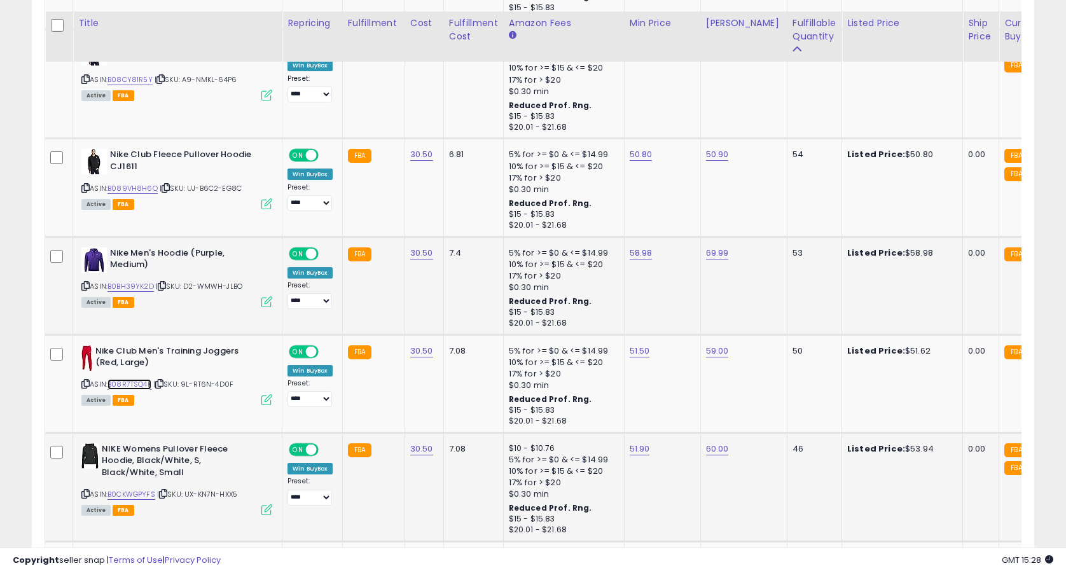
scroll to position [2014, 0]
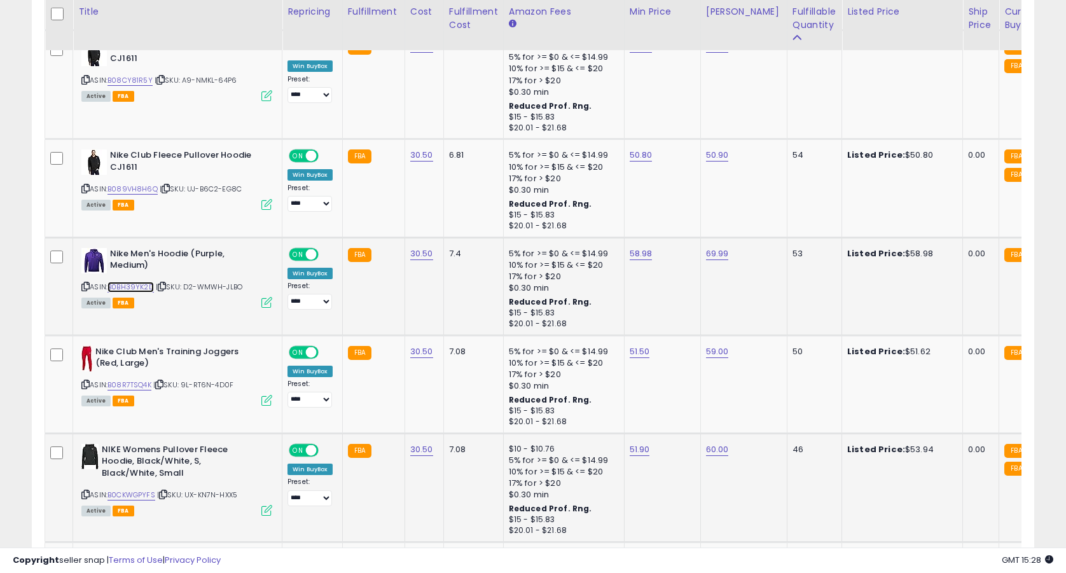
click at [137, 282] on link "B0BH39YK2D" at bounding box center [131, 287] width 46 height 11
click at [639, 256] on link "58.98" at bounding box center [641, 253] width 23 height 13
type input "*"
type input "*****"
click button "submit" at bounding box center [679, 221] width 22 height 19
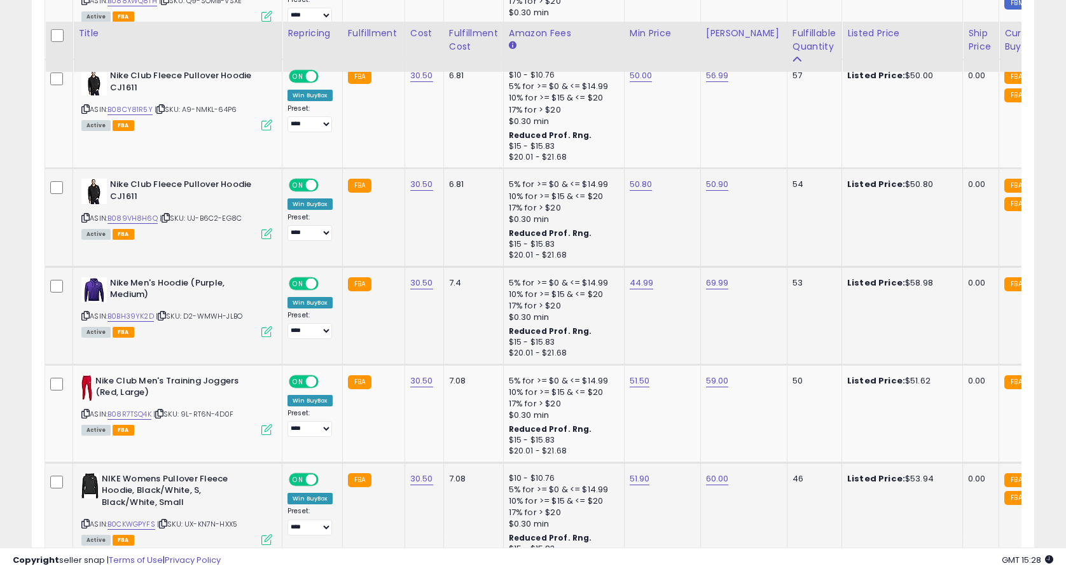
scroll to position [1971, 0]
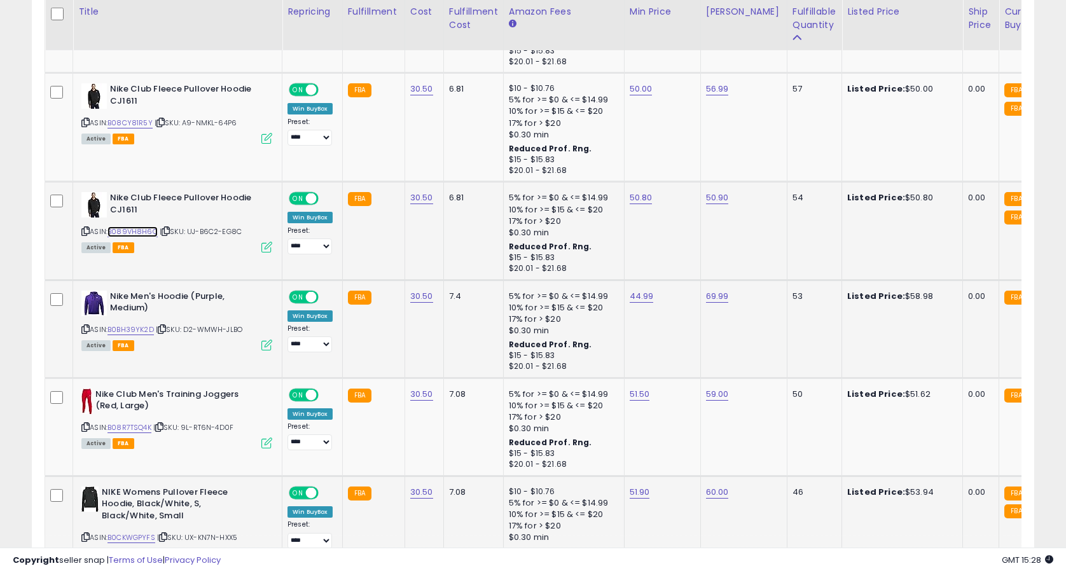
click at [144, 233] on link "B089VH8H6Q" at bounding box center [133, 231] width 50 height 11
click at [641, 197] on link "50.80" at bounding box center [641, 198] width 23 height 13
type input "*"
type input "*****"
click button "submit" at bounding box center [679, 166] width 22 height 19
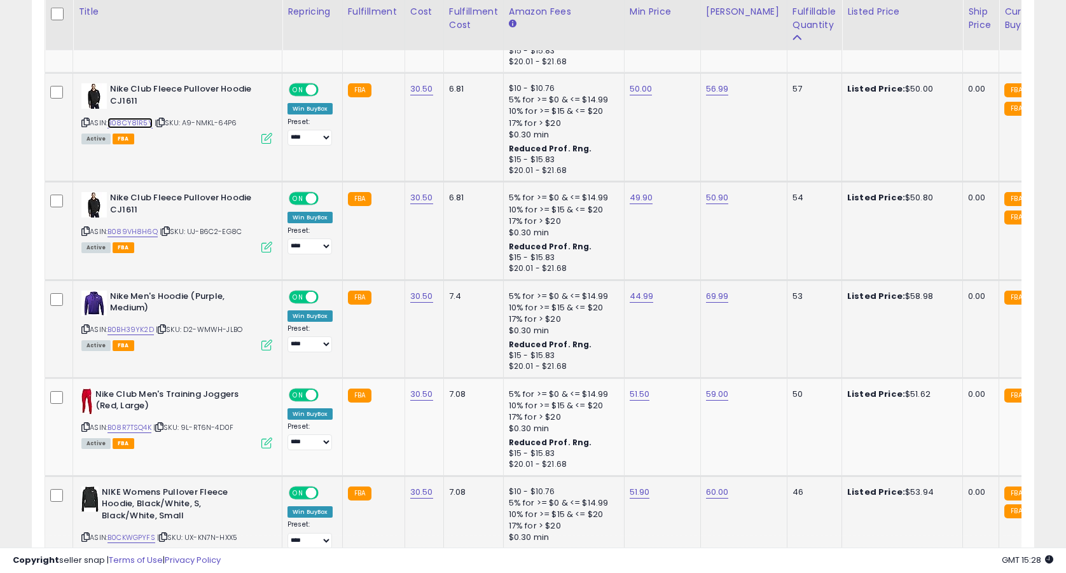
click at [136, 122] on link "B08CY81R5Y" at bounding box center [130, 123] width 45 height 11
click at [643, 95] on link "50.00" at bounding box center [641, 89] width 23 height 13
type input "*"
type input "*****"
click button "submit" at bounding box center [679, 57] width 22 height 19
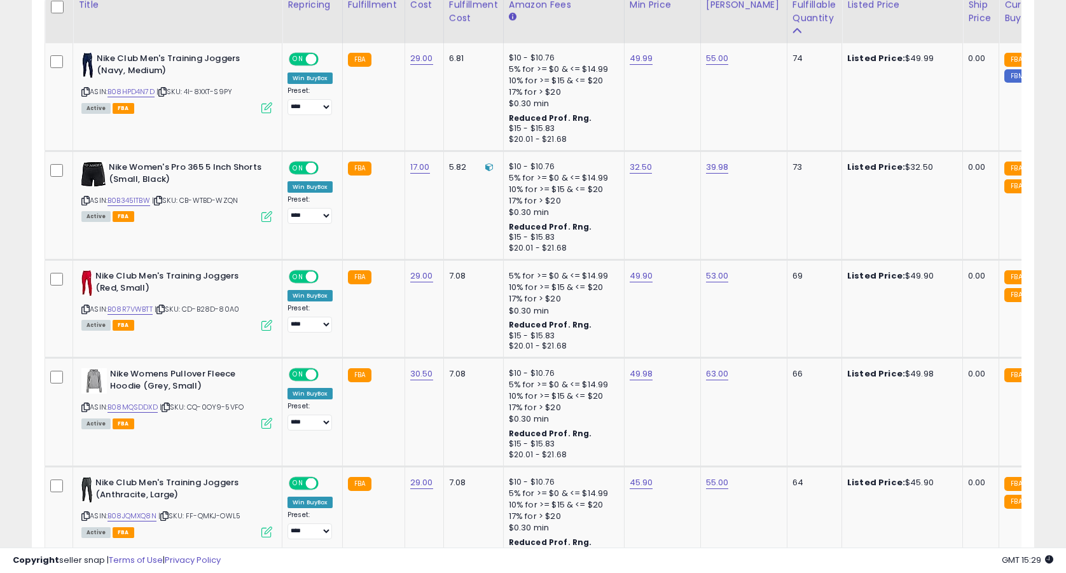
scroll to position [423, 0]
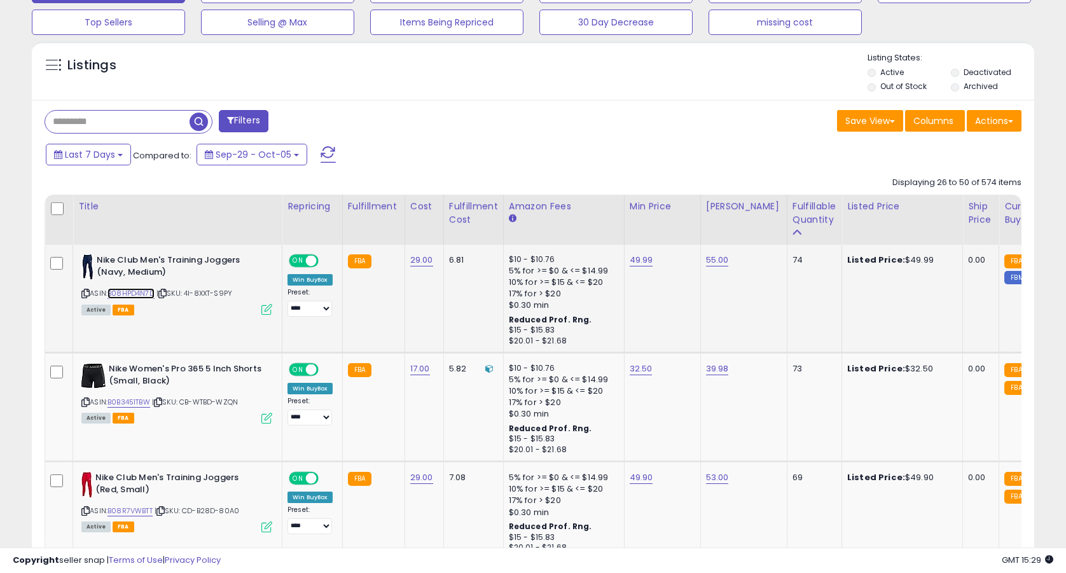
click at [141, 291] on link "B08HPD4N7D" at bounding box center [131, 293] width 47 height 11
click at [636, 260] on link "49.99" at bounding box center [642, 260] width 24 height 13
type input "*****"
click button "submit" at bounding box center [679, 228] width 22 height 19
click at [138, 402] on link "B0B3451TBW" at bounding box center [129, 402] width 43 height 11
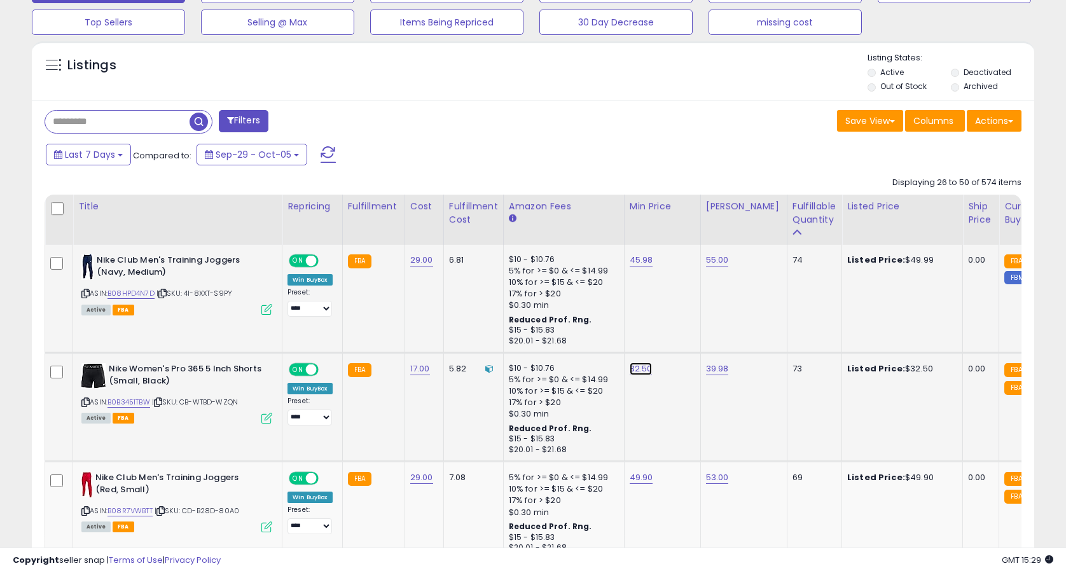
click at [644, 372] on link "32.50" at bounding box center [641, 369] width 23 height 13
type input "*****"
click button "submit" at bounding box center [678, 337] width 22 height 19
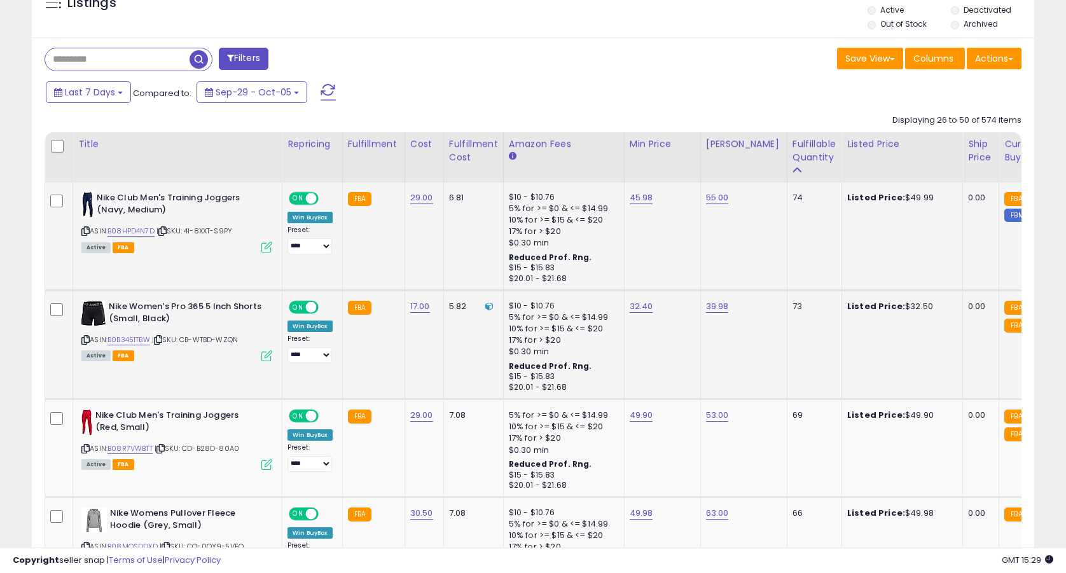
scroll to position [526, 0]
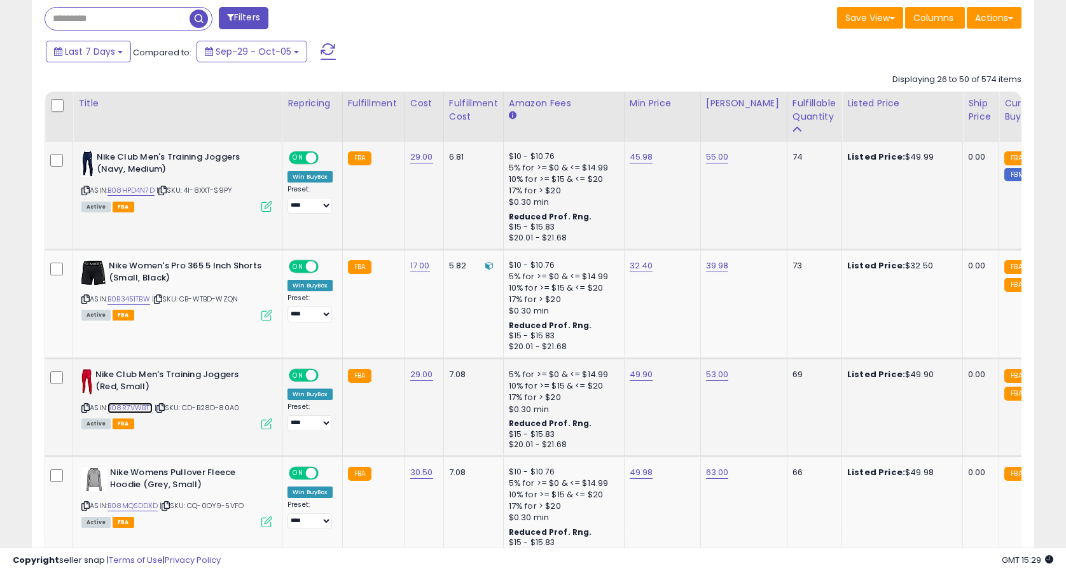
click at [147, 405] on link "B08R7VWBTT" at bounding box center [130, 408] width 45 height 11
click at [647, 373] on link "49.90" at bounding box center [642, 374] width 24 height 13
type input "*****"
click button "submit" at bounding box center [679, 342] width 22 height 19
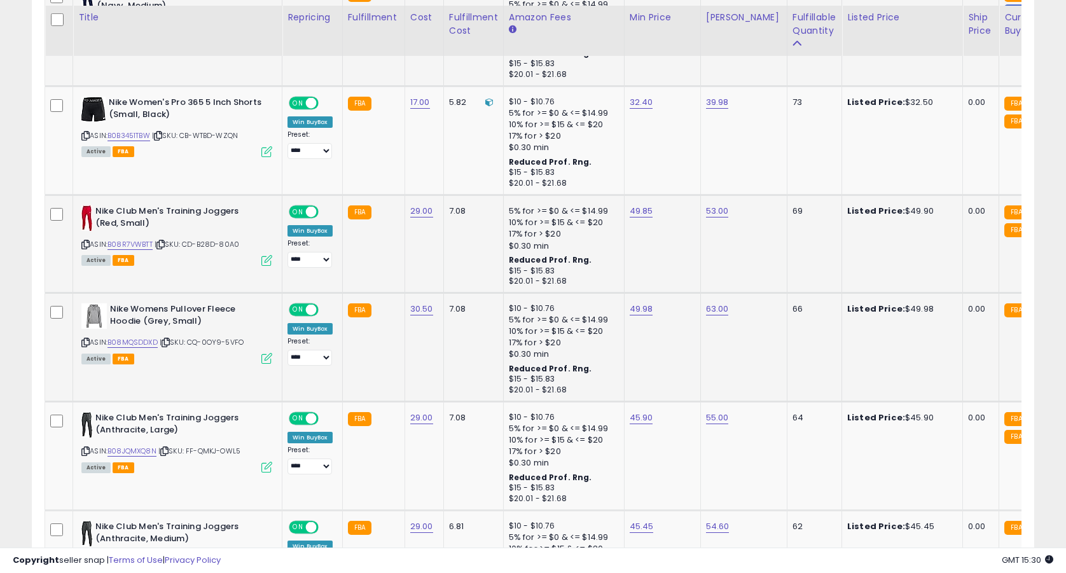
scroll to position [695, 0]
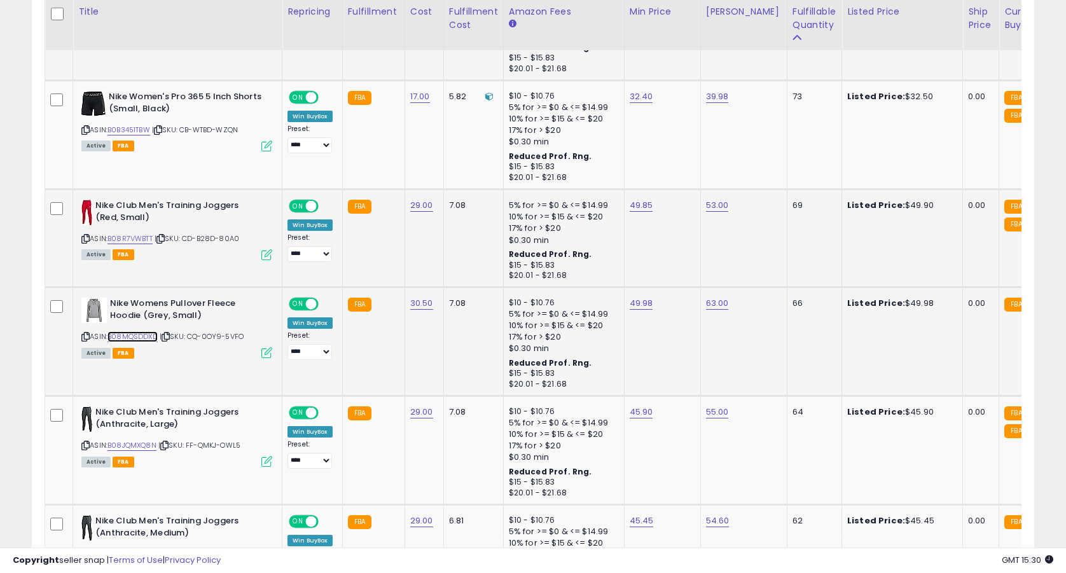
click at [148, 336] on link "B08MQSDDXD" at bounding box center [133, 336] width 50 height 11
click at [646, 305] on link "49.98" at bounding box center [642, 303] width 24 height 13
type input "*****"
click button "submit" at bounding box center [679, 271] width 22 height 19
click at [147, 440] on link "B08JQMXQ8N" at bounding box center [132, 445] width 49 height 11
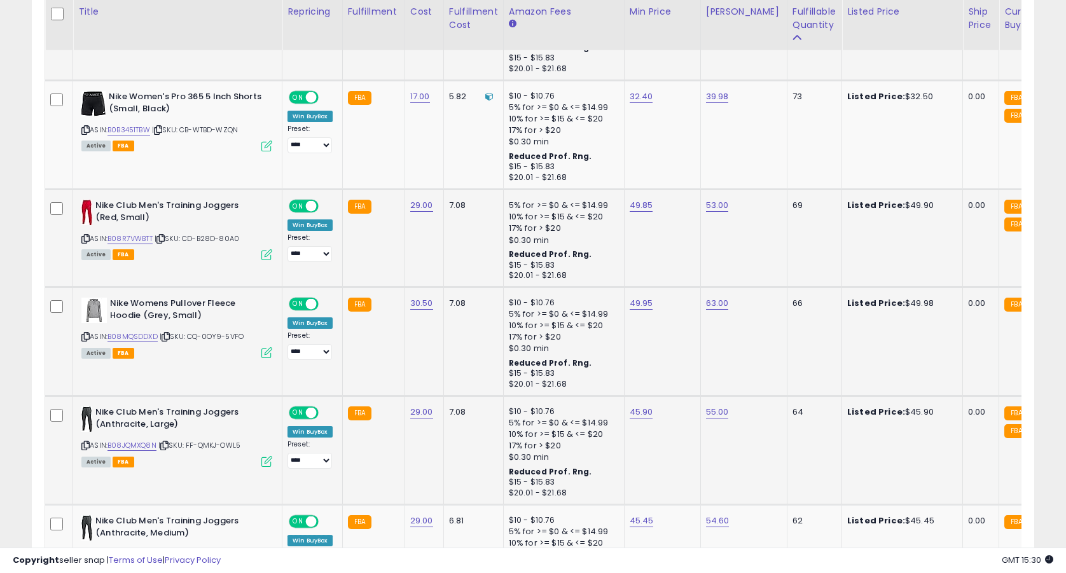
click at [637, 405] on td "45.90" at bounding box center [662, 450] width 76 height 109
click at [639, 414] on link "45.90" at bounding box center [642, 412] width 24 height 13
type input "*****"
click button "submit" at bounding box center [679, 380] width 22 height 19
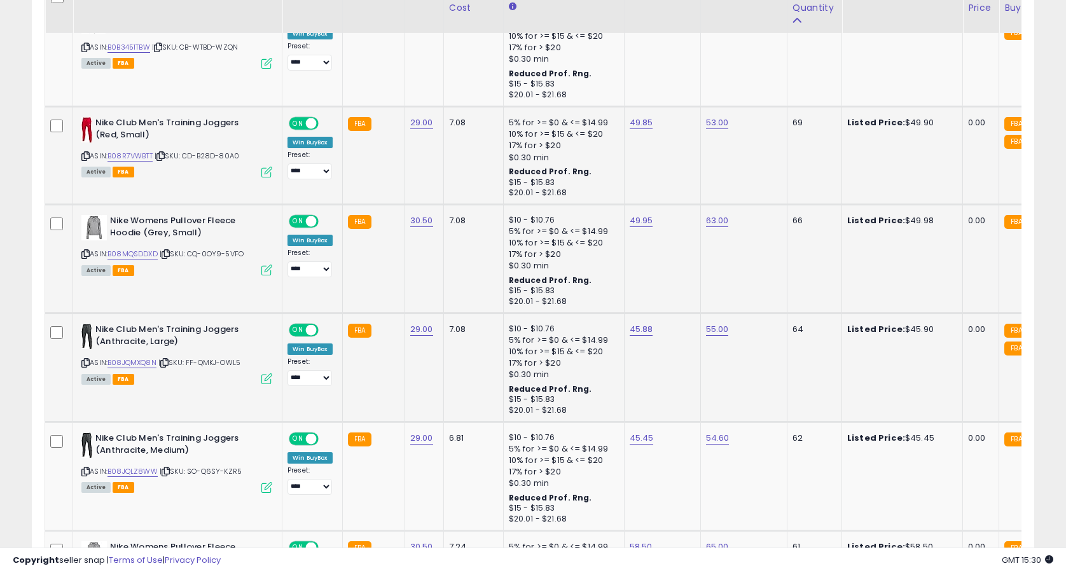
scroll to position [825, 0]
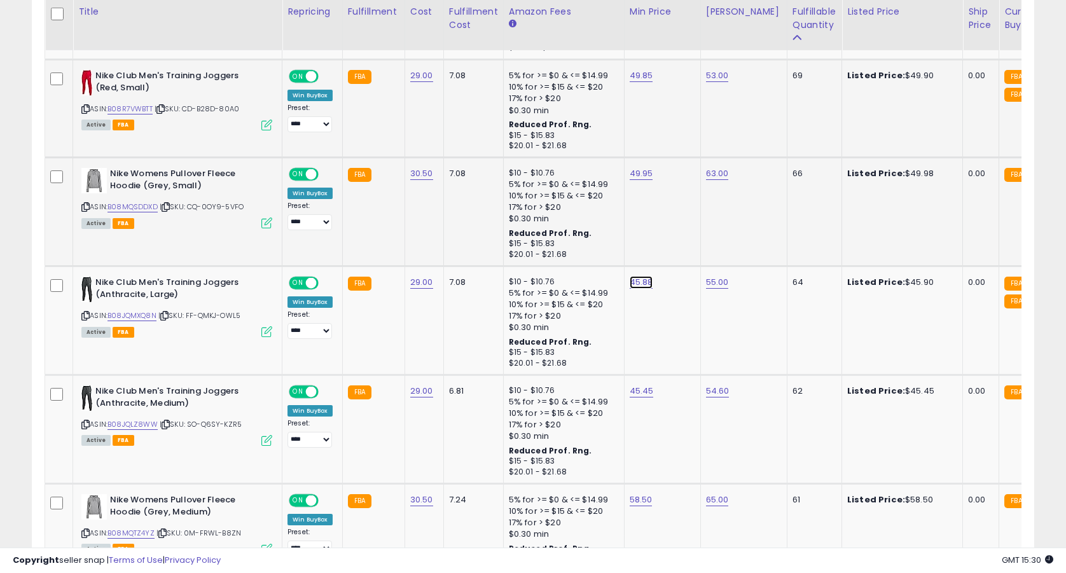
click at [643, 285] on link "45.88" at bounding box center [642, 282] width 24 height 13
type input "*****"
click button "submit" at bounding box center [679, 250] width 22 height 19
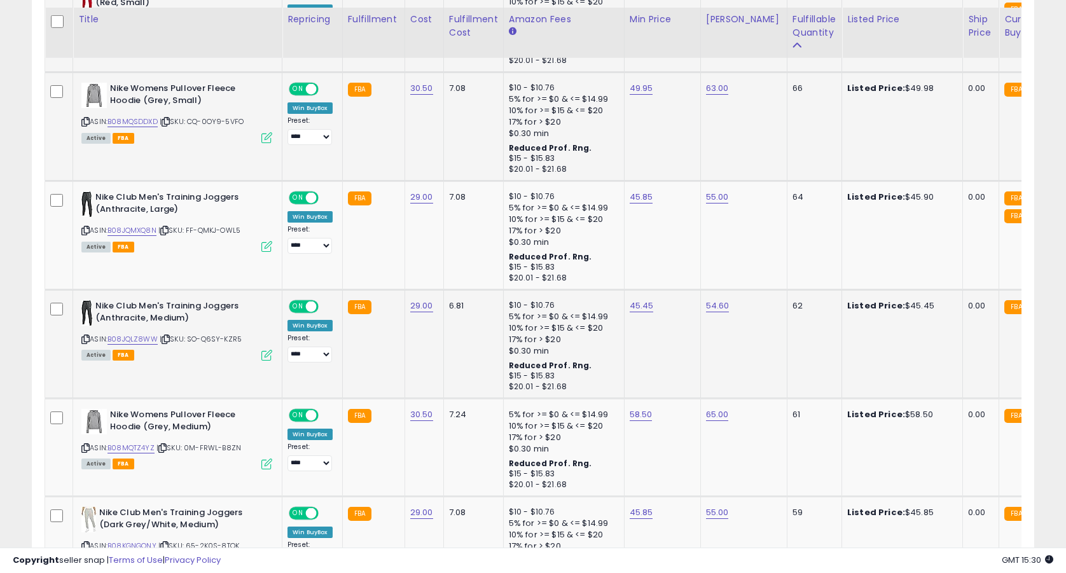
scroll to position [924, 0]
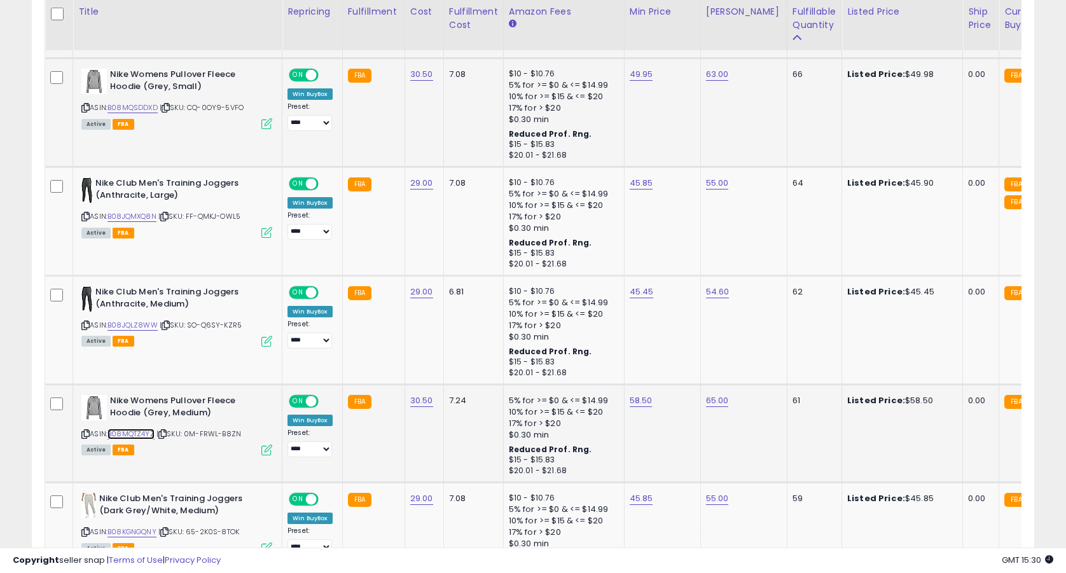
click at [141, 435] on link "B08MQTZ4YZ" at bounding box center [131, 434] width 47 height 11
click at [640, 400] on link "58.50" at bounding box center [641, 400] width 23 height 13
type input "*"
type input "*****"
click button "submit" at bounding box center [679, 368] width 22 height 19
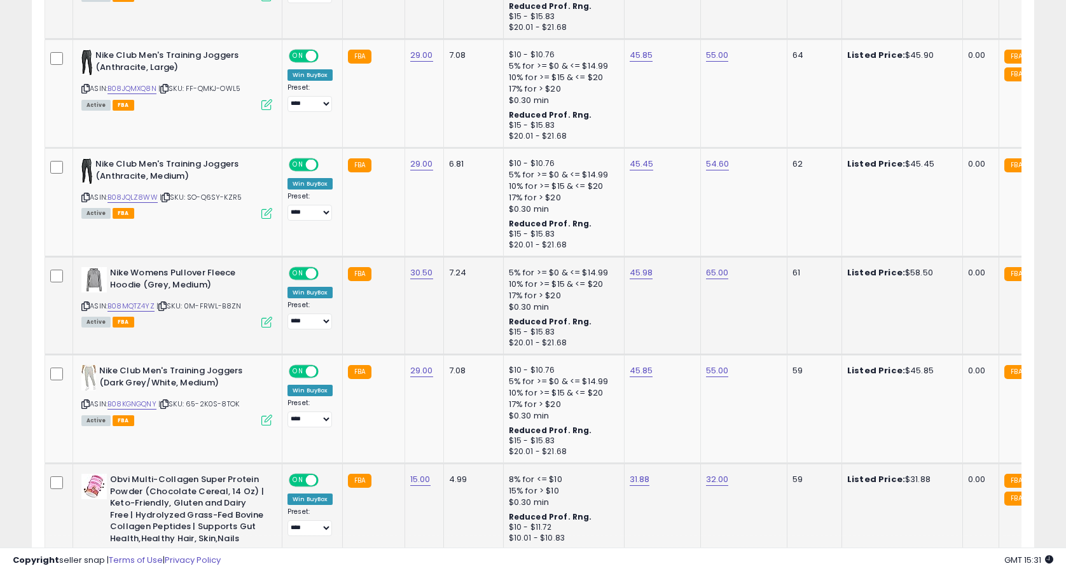
scroll to position [1097, 0]
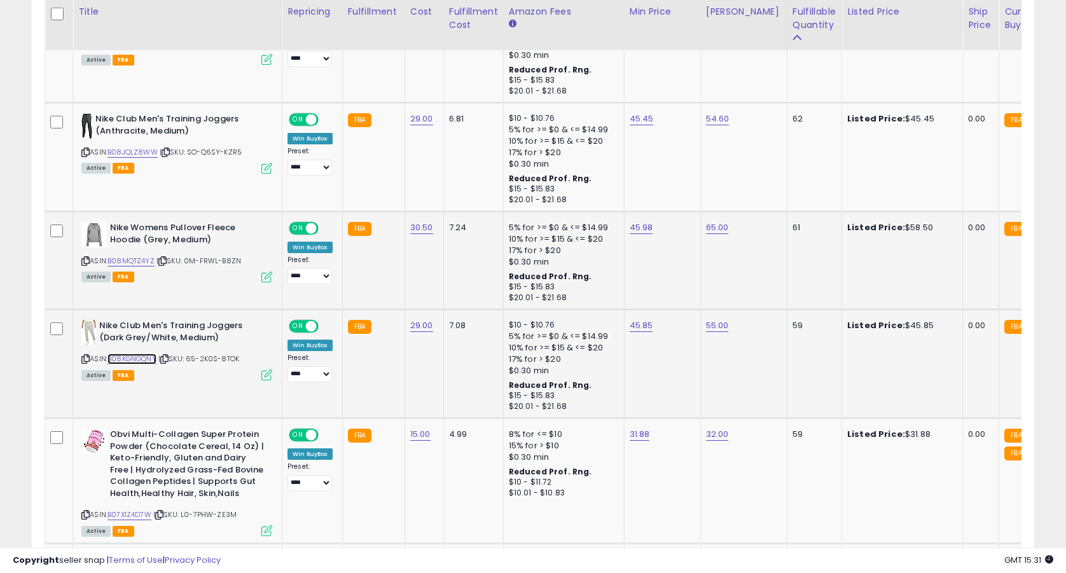
click at [144, 358] on link "B08KGNGQNY" at bounding box center [132, 359] width 49 height 11
click at [638, 324] on link "45.85" at bounding box center [642, 325] width 24 height 13
type input "*****"
click button "submit" at bounding box center [679, 293] width 22 height 19
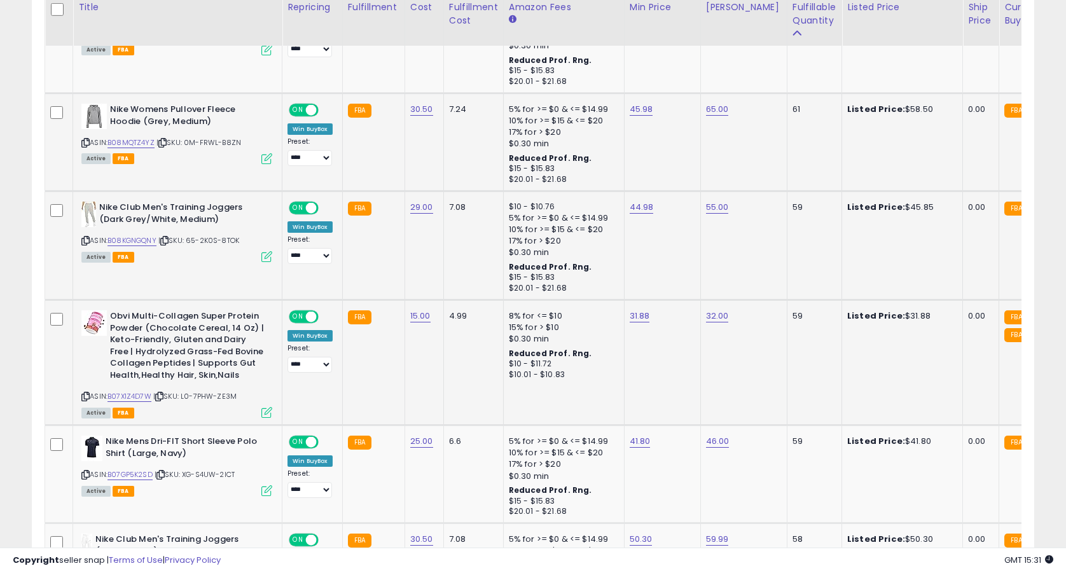
scroll to position [1225, 0]
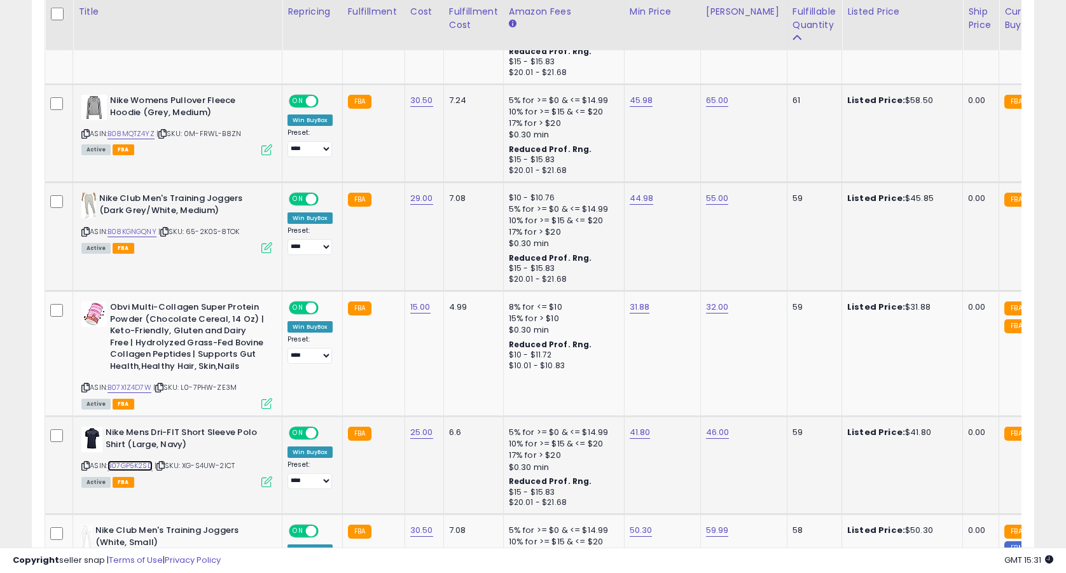
click at [144, 468] on link "B07GP5K2SD" at bounding box center [130, 466] width 45 height 11
click at [638, 435] on link "41.80" at bounding box center [640, 432] width 21 height 13
type input "*****"
click button "submit" at bounding box center [678, 400] width 22 height 19
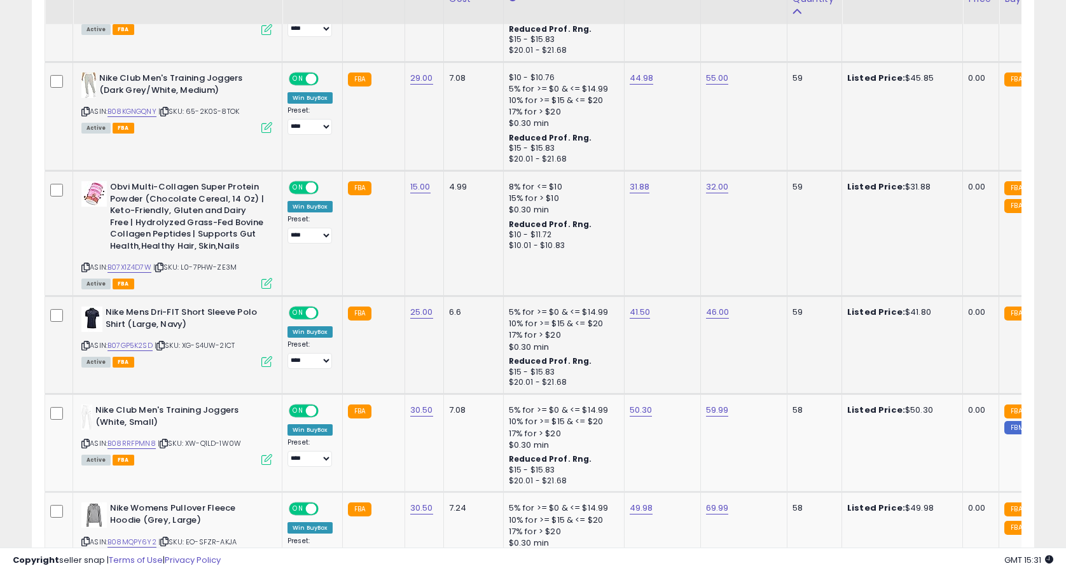
scroll to position [1464, 0]
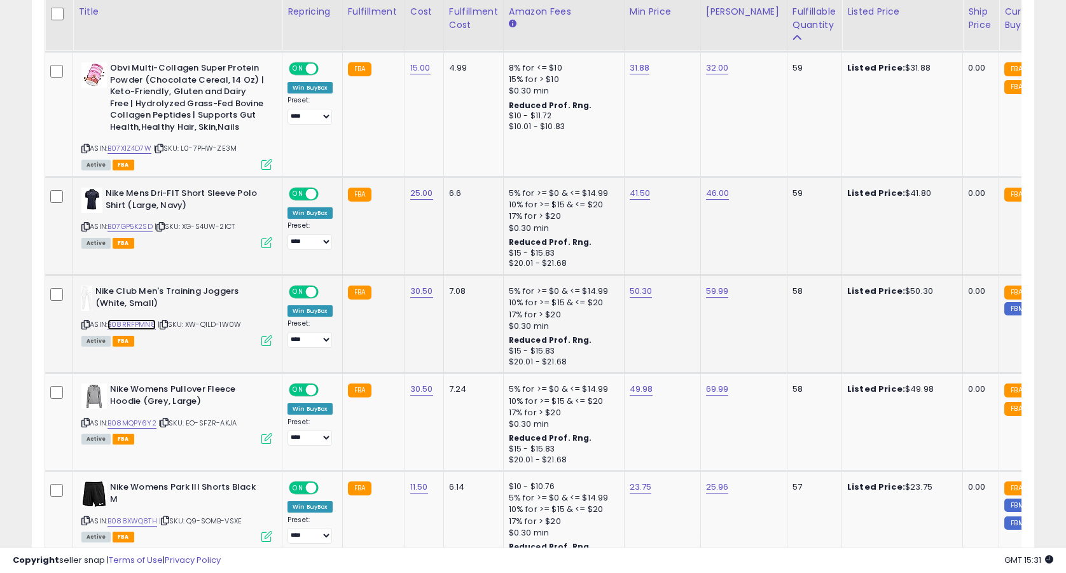
click at [144, 325] on link "B08RRFPMN8" at bounding box center [132, 324] width 48 height 11
click at [632, 291] on link "50.30" at bounding box center [641, 291] width 23 height 13
type input "*****"
click button "submit" at bounding box center [679, 260] width 22 height 19
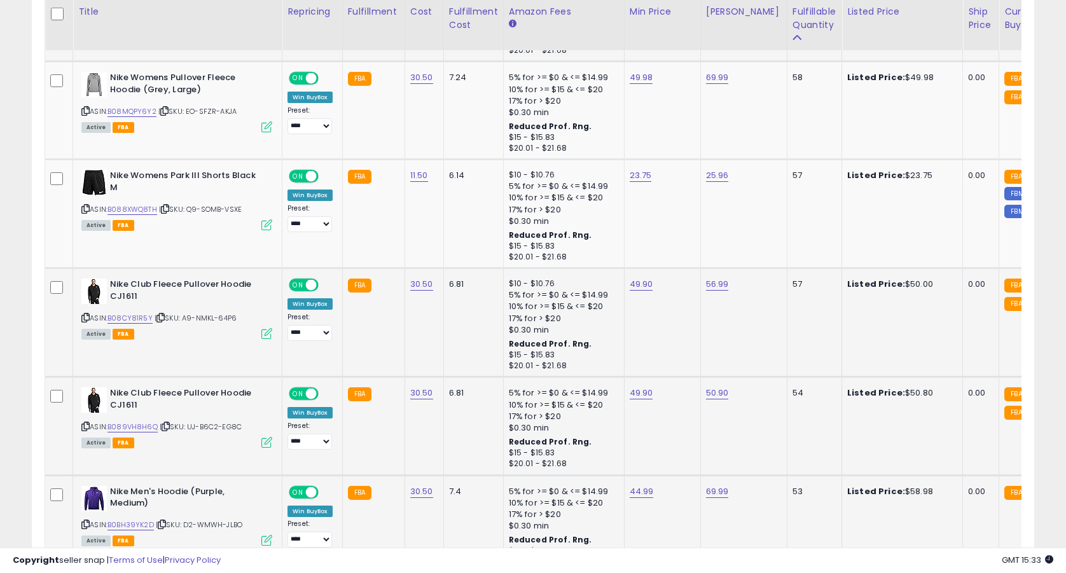
scroll to position [1783, 0]
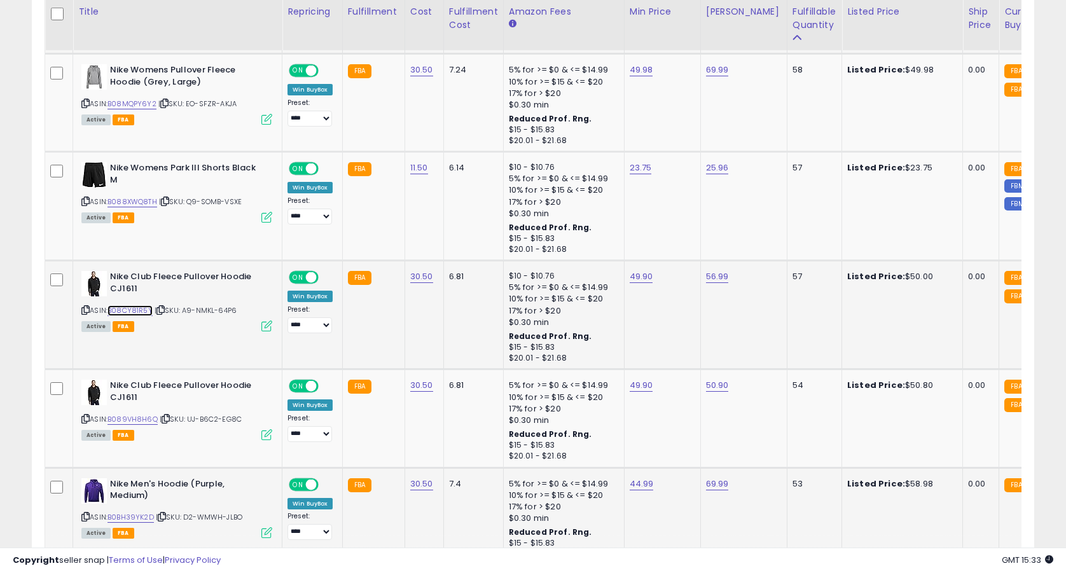
click at [142, 309] on link "B08CY81R5Y" at bounding box center [130, 310] width 45 height 11
click at [642, 275] on link "49.90" at bounding box center [642, 276] width 24 height 13
type input "*****"
click button "submit" at bounding box center [679, 245] width 22 height 19
click at [122, 418] on link "B089VH8H6Q" at bounding box center [133, 419] width 50 height 11
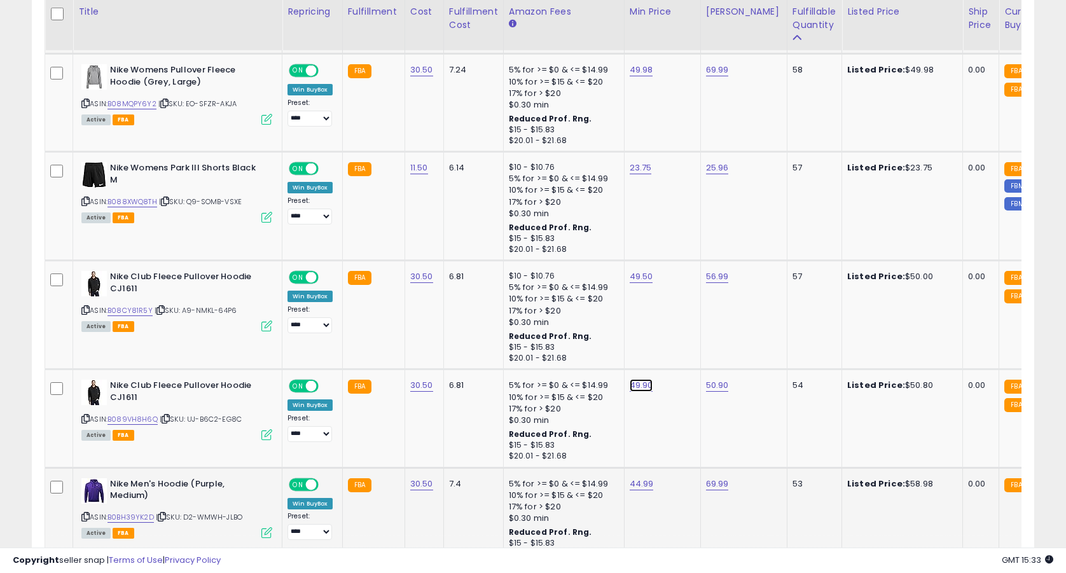
click at [636, 385] on link "49.90" at bounding box center [642, 385] width 24 height 13
type input "*****"
click button "submit" at bounding box center [679, 354] width 22 height 19
click at [141, 200] on link "B088XWQ8TH" at bounding box center [133, 202] width 50 height 11
click at [639, 168] on link "23.75" at bounding box center [641, 168] width 22 height 13
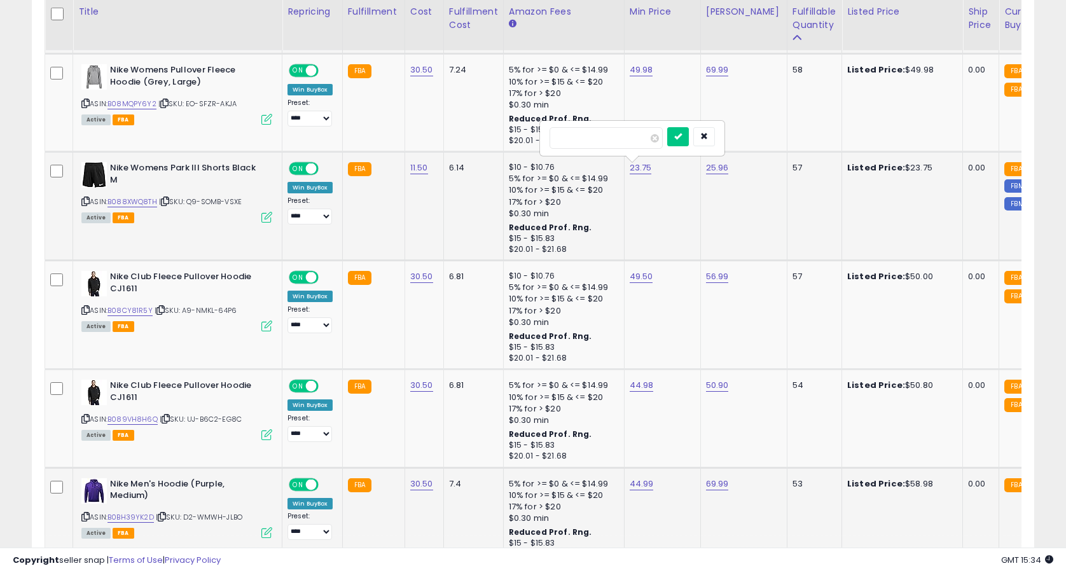
type input "*****"
click button "submit" at bounding box center [678, 136] width 22 height 19
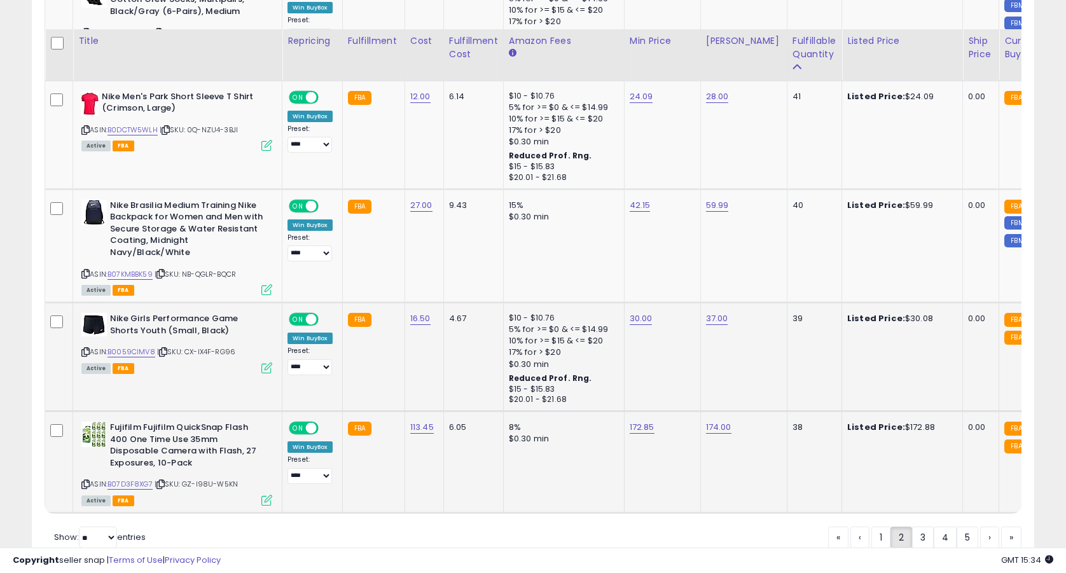
scroll to position [2853, 0]
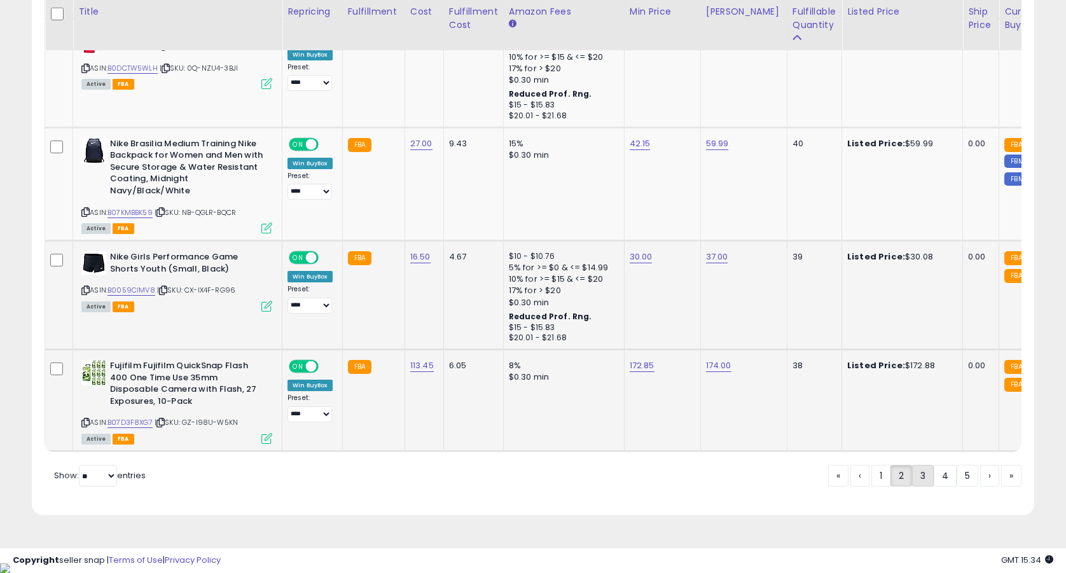
click at [925, 486] on link "3" at bounding box center [923, 476] width 22 height 22
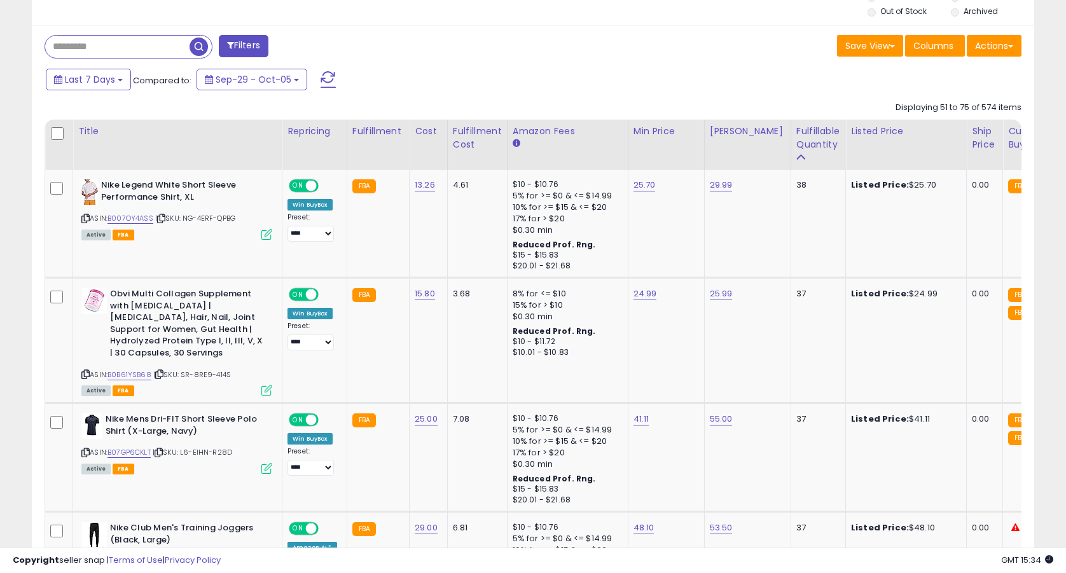
scroll to position [499, 0]
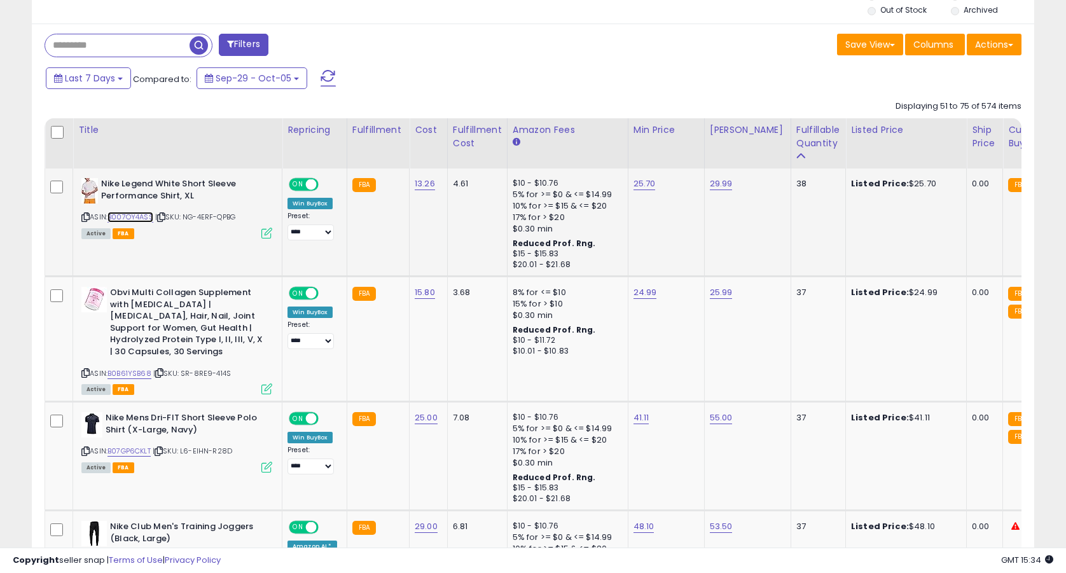
click at [130, 218] on link "B007OY4ASS" at bounding box center [131, 217] width 46 height 11
click at [641, 186] on link "25.70" at bounding box center [645, 184] width 22 height 13
type input "*****"
click at [669, 143] on button "submit" at bounding box center [680, 152] width 22 height 19
click at [715, 185] on link "29.99" at bounding box center [721, 184] width 23 height 13
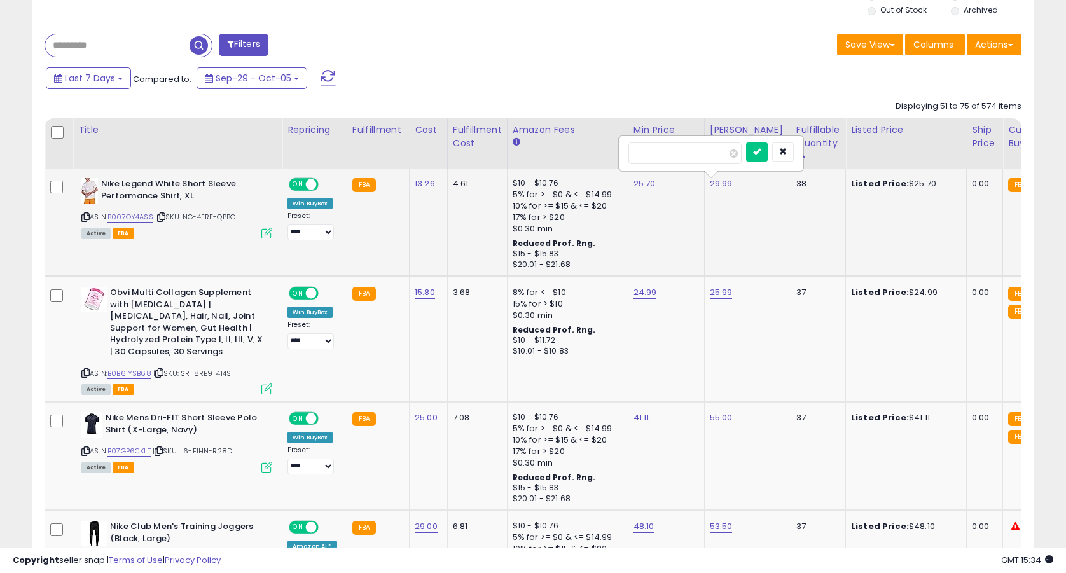
type input "*****"
click button "submit" at bounding box center [757, 152] width 22 height 19
